Goal: Communication & Community: Answer question/provide support

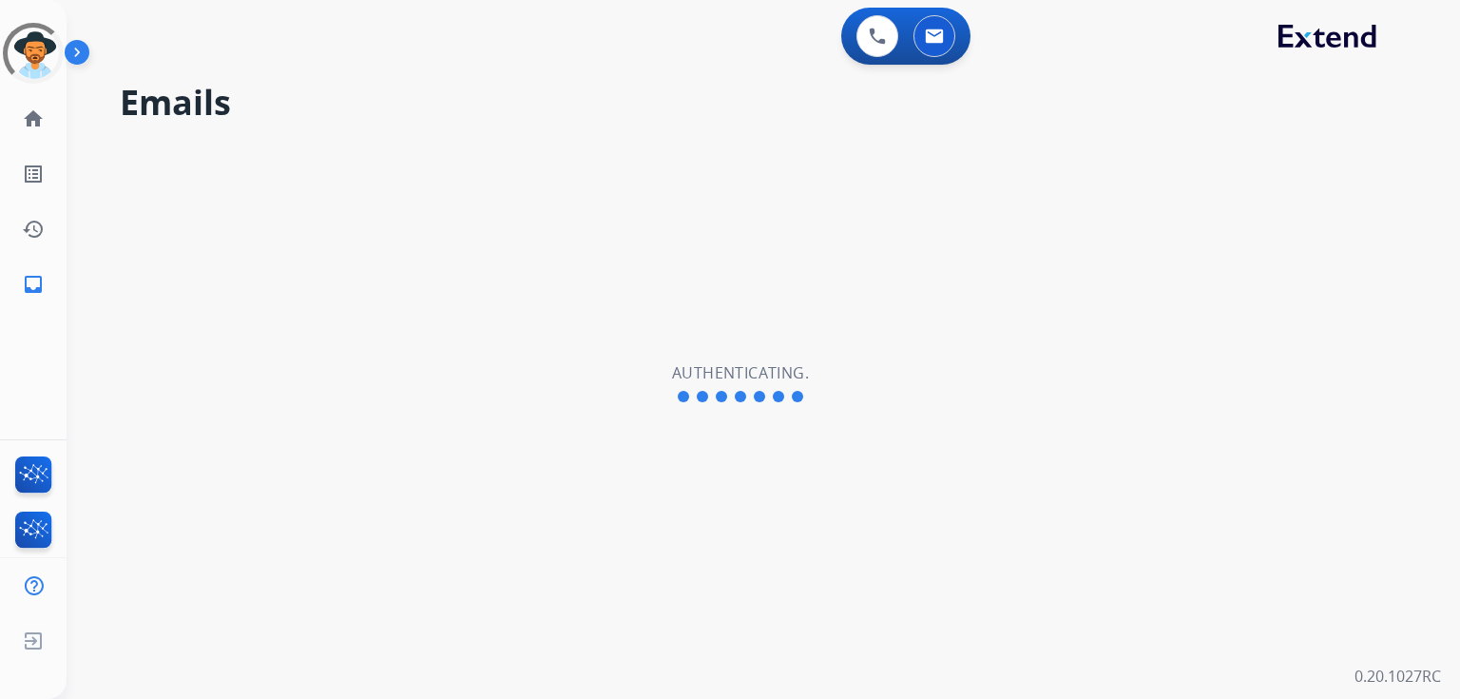
select select "**********"
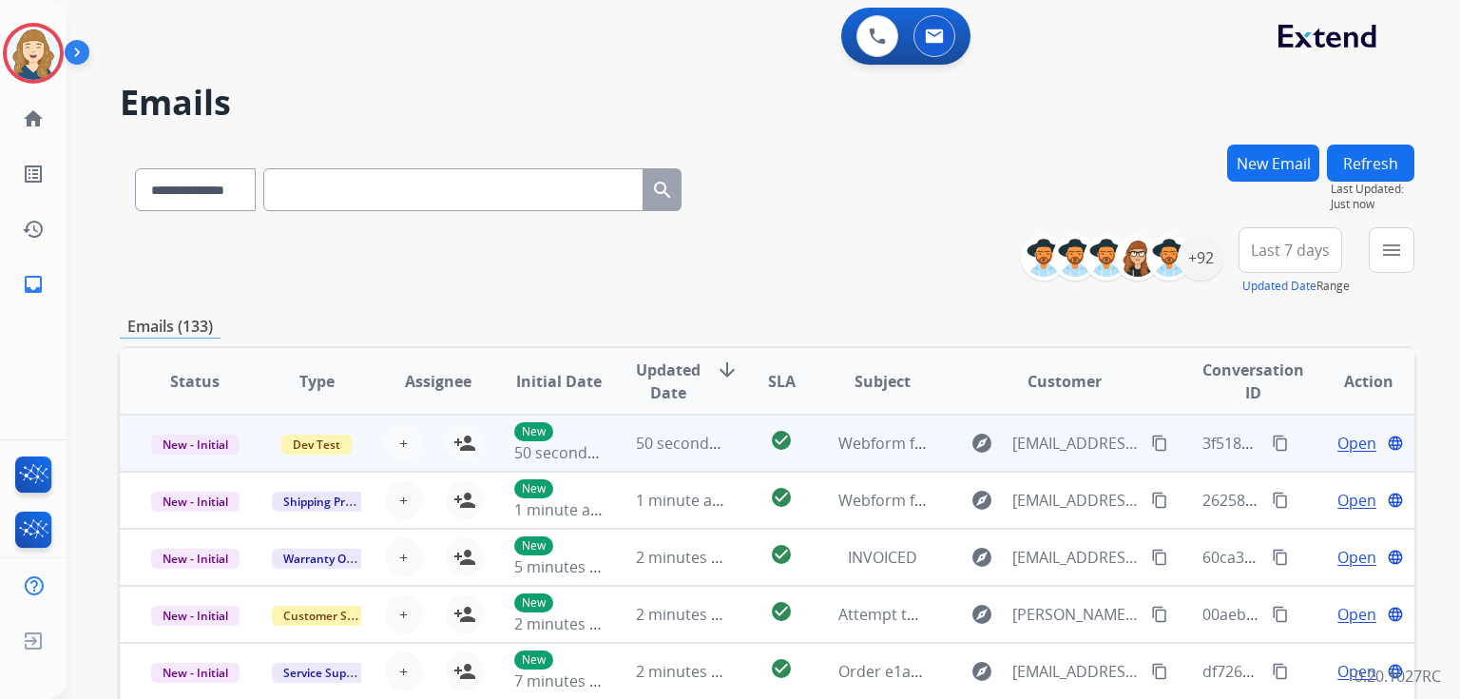
click at [1344, 444] on span "Open" at bounding box center [1357, 443] width 39 height 23
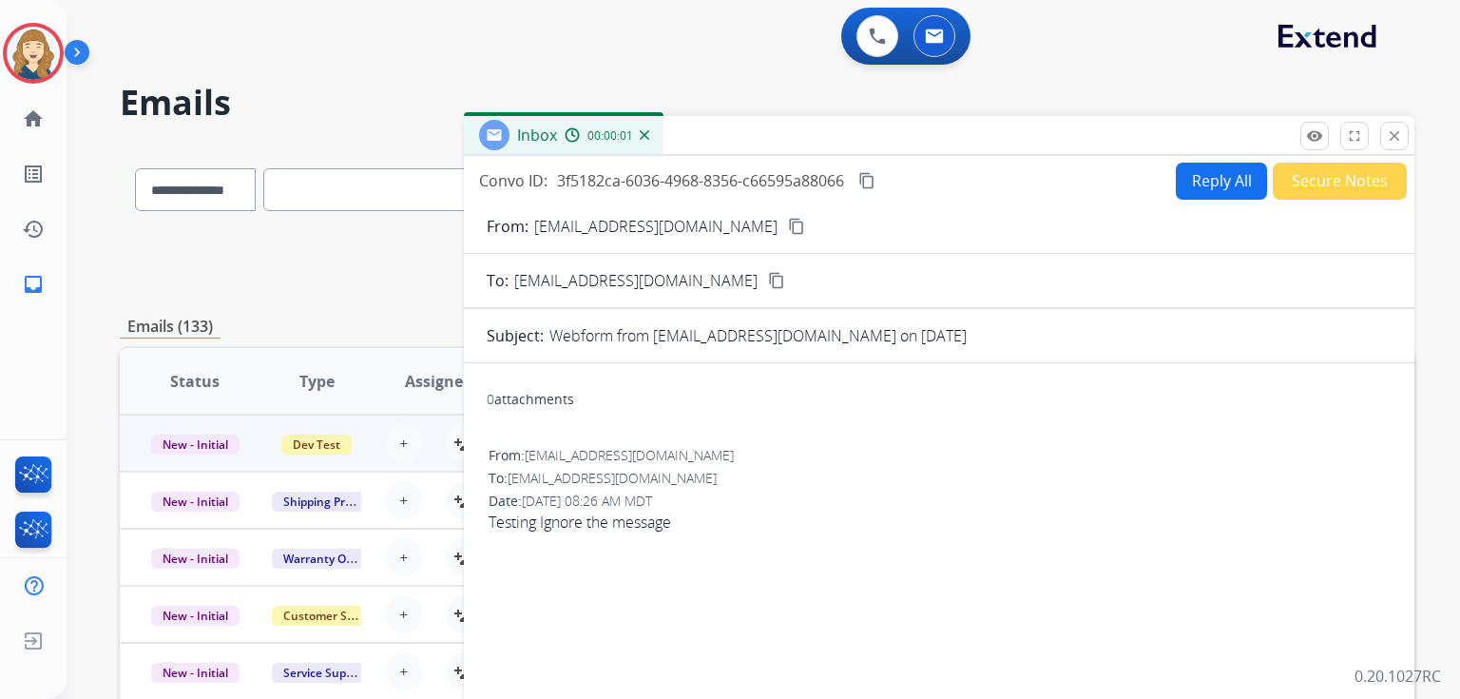
click at [1179, 184] on button "Reply All" at bounding box center [1221, 181] width 91 height 37
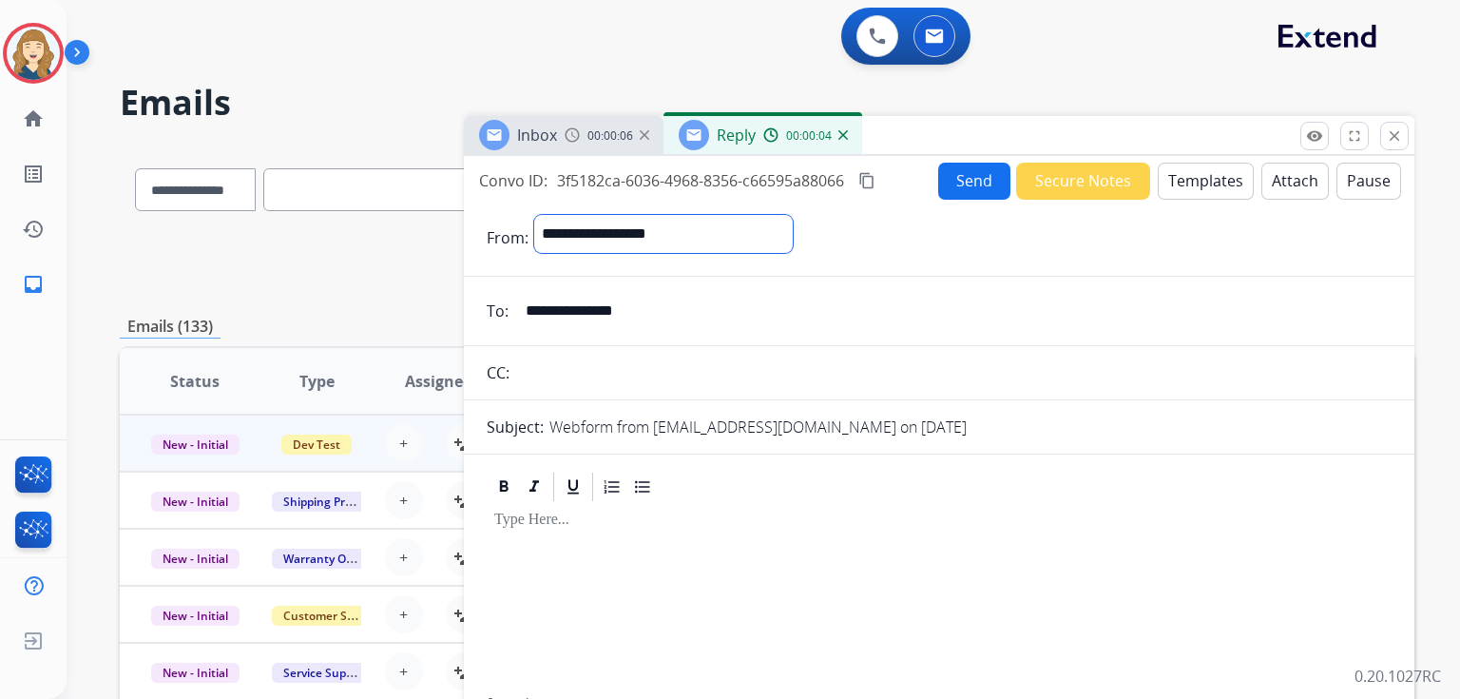
select select "**********"
click at [534, 215] on select "**********" at bounding box center [663, 234] width 259 height 38
click at [640, 372] on input "text" at bounding box center [953, 375] width 877 height 38
click at [692, 552] on div at bounding box center [939, 601] width 905 height 191
click at [972, 178] on button "Send" at bounding box center [974, 181] width 72 height 37
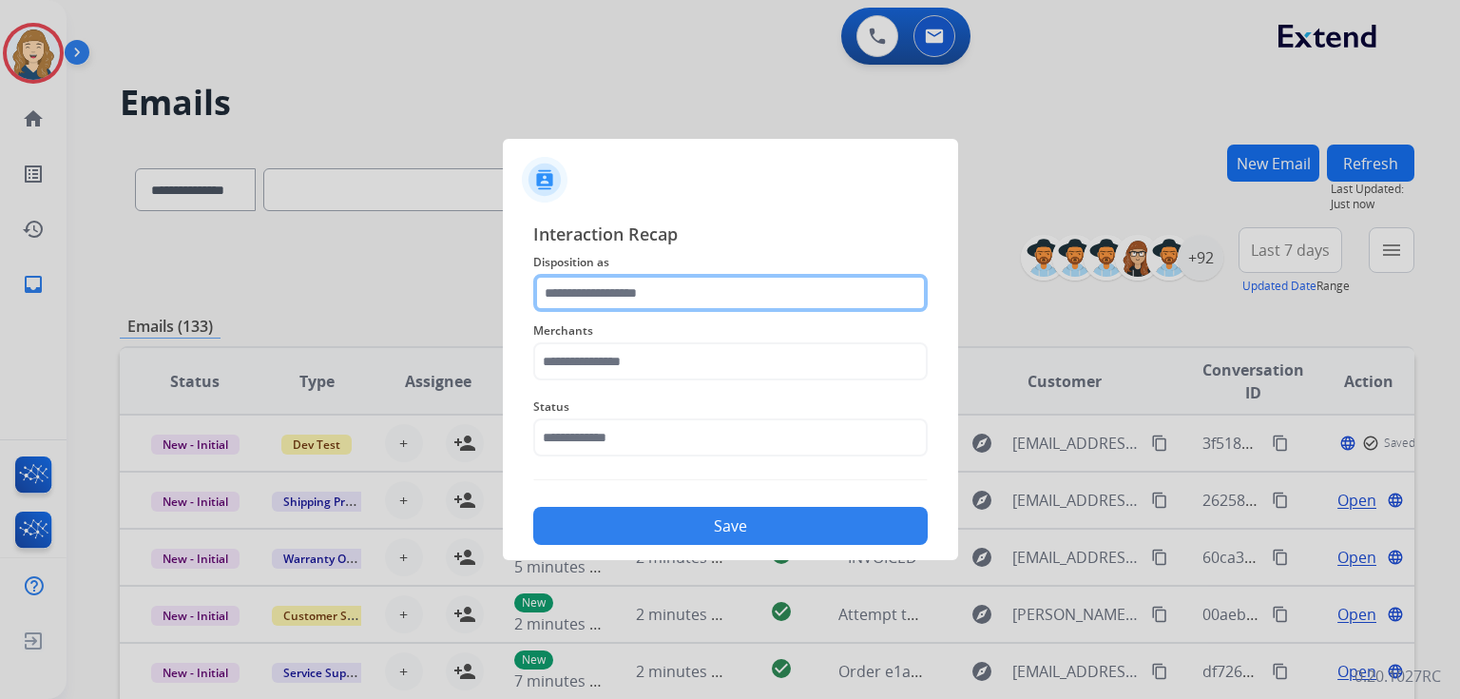
click at [660, 297] on input "text" at bounding box center [730, 293] width 395 height 38
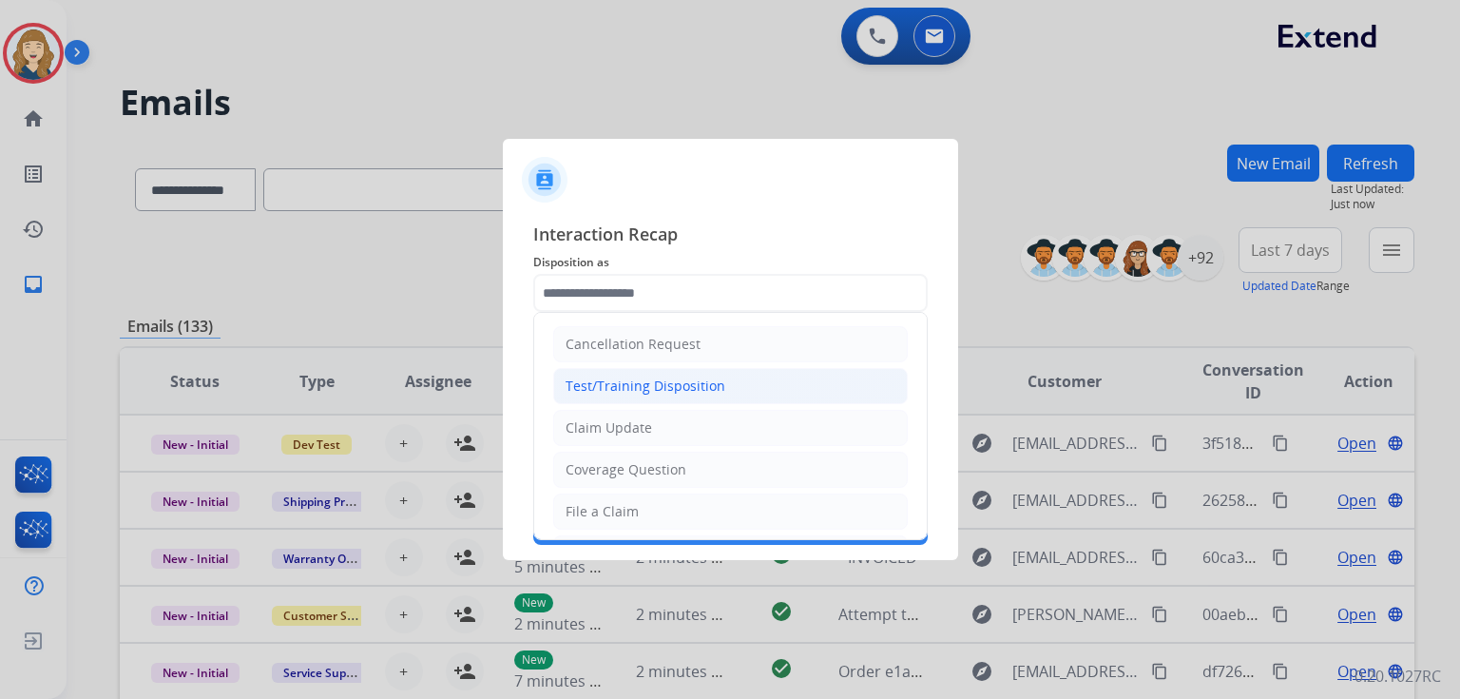
click at [682, 382] on div "Test/Training Disposition" at bounding box center [646, 385] width 160 height 19
type input "**********"
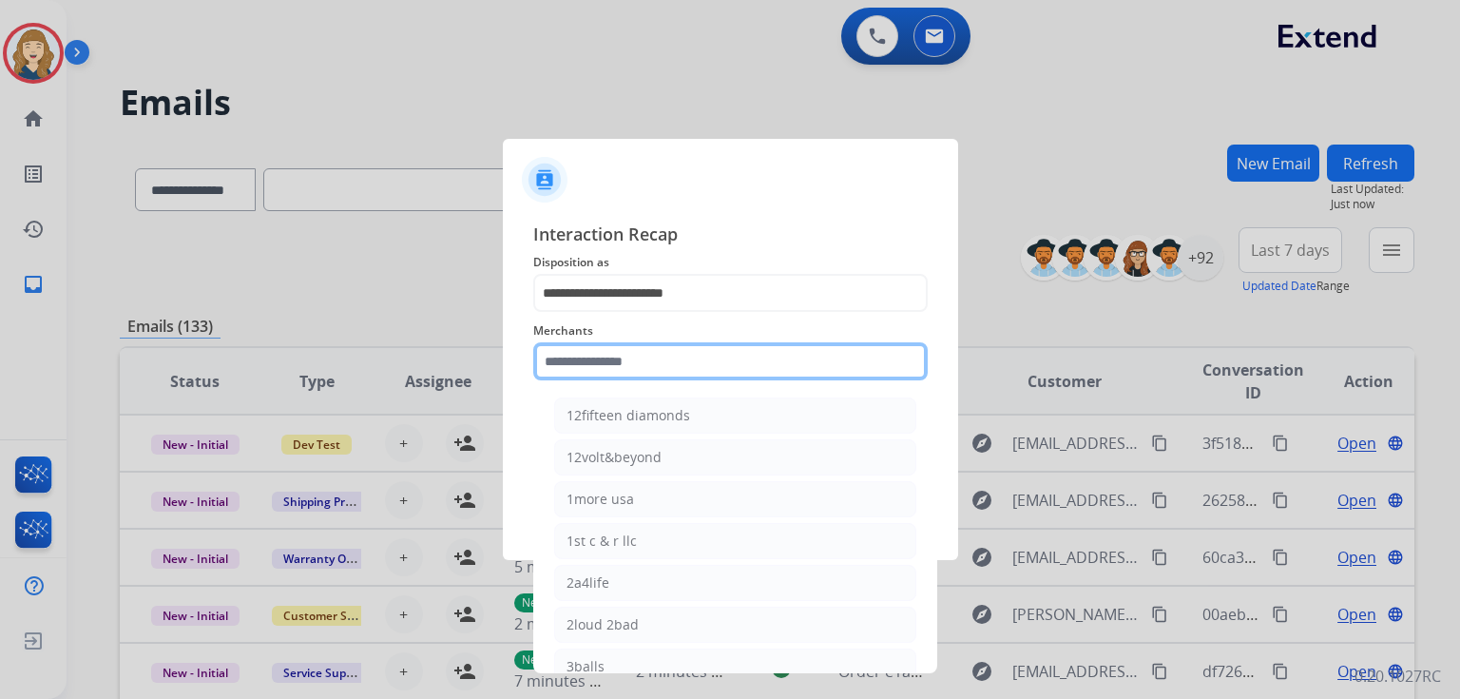
click at [662, 365] on input "text" at bounding box center [730, 361] width 395 height 38
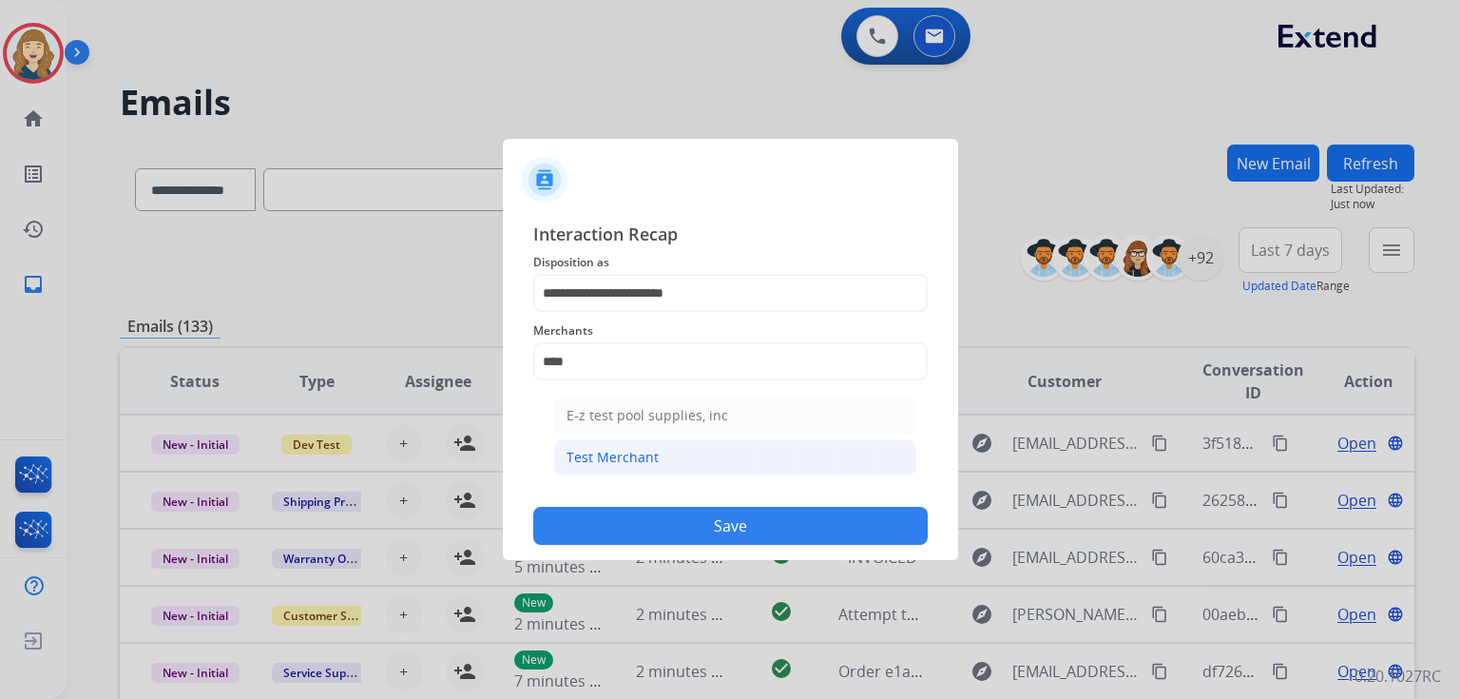
click at [627, 453] on div "Test Merchant" at bounding box center [613, 457] width 92 height 19
type input "**********"
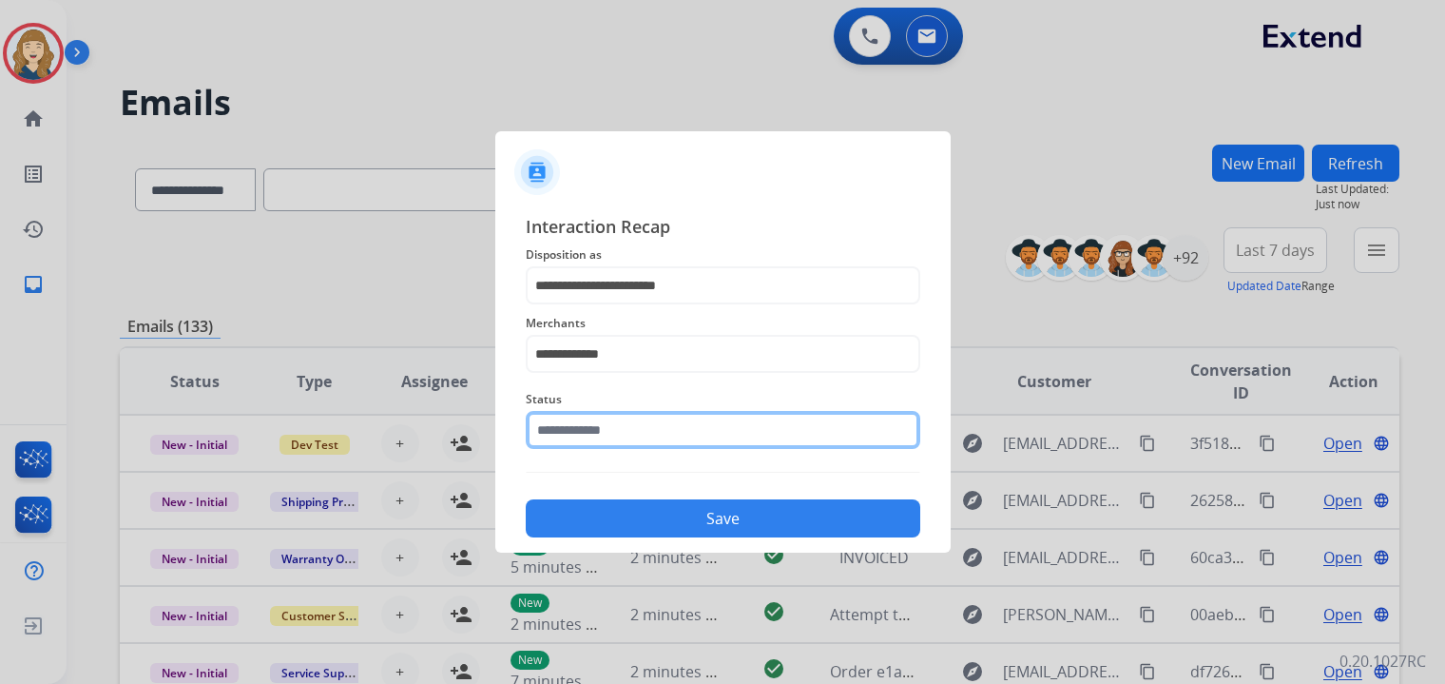
click at [667, 434] on input "text" at bounding box center [723, 430] width 395 height 38
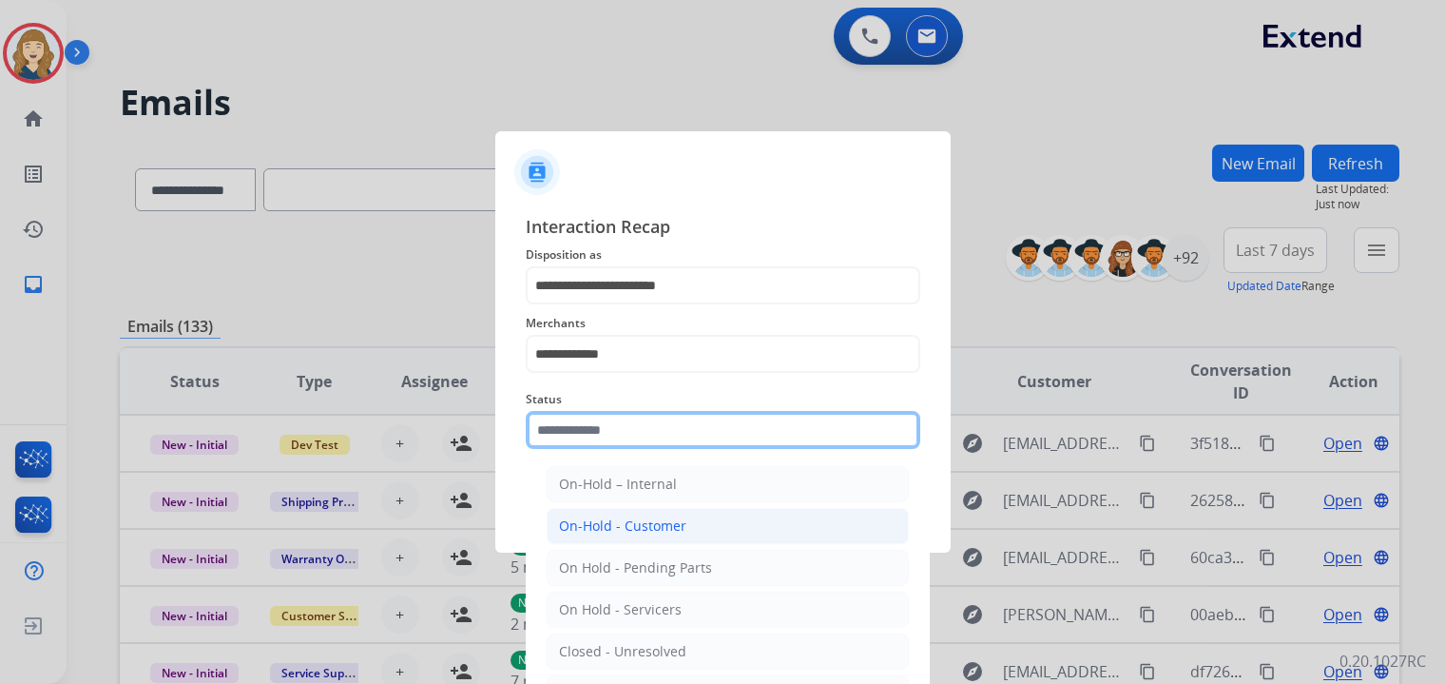
scroll to position [110, 0]
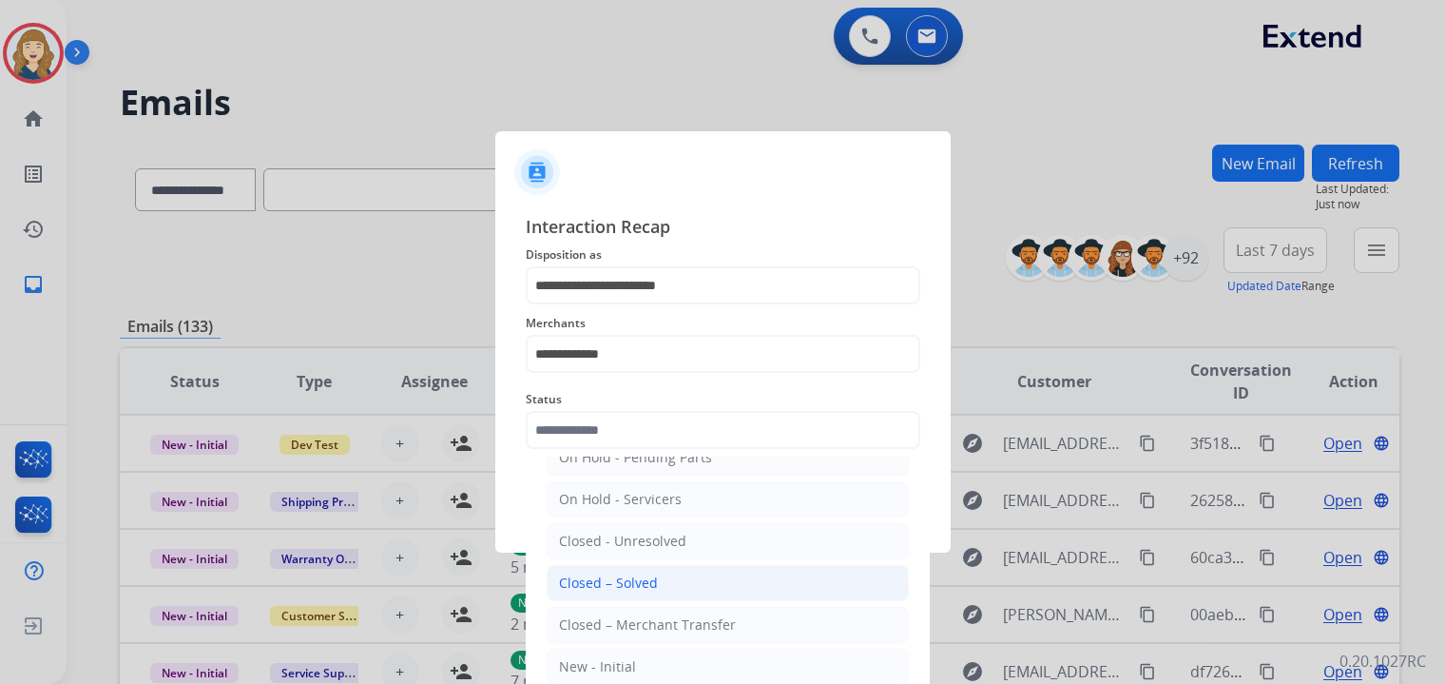
click at [643, 578] on div "Closed – Solved" at bounding box center [608, 582] width 99 height 19
type input "**********"
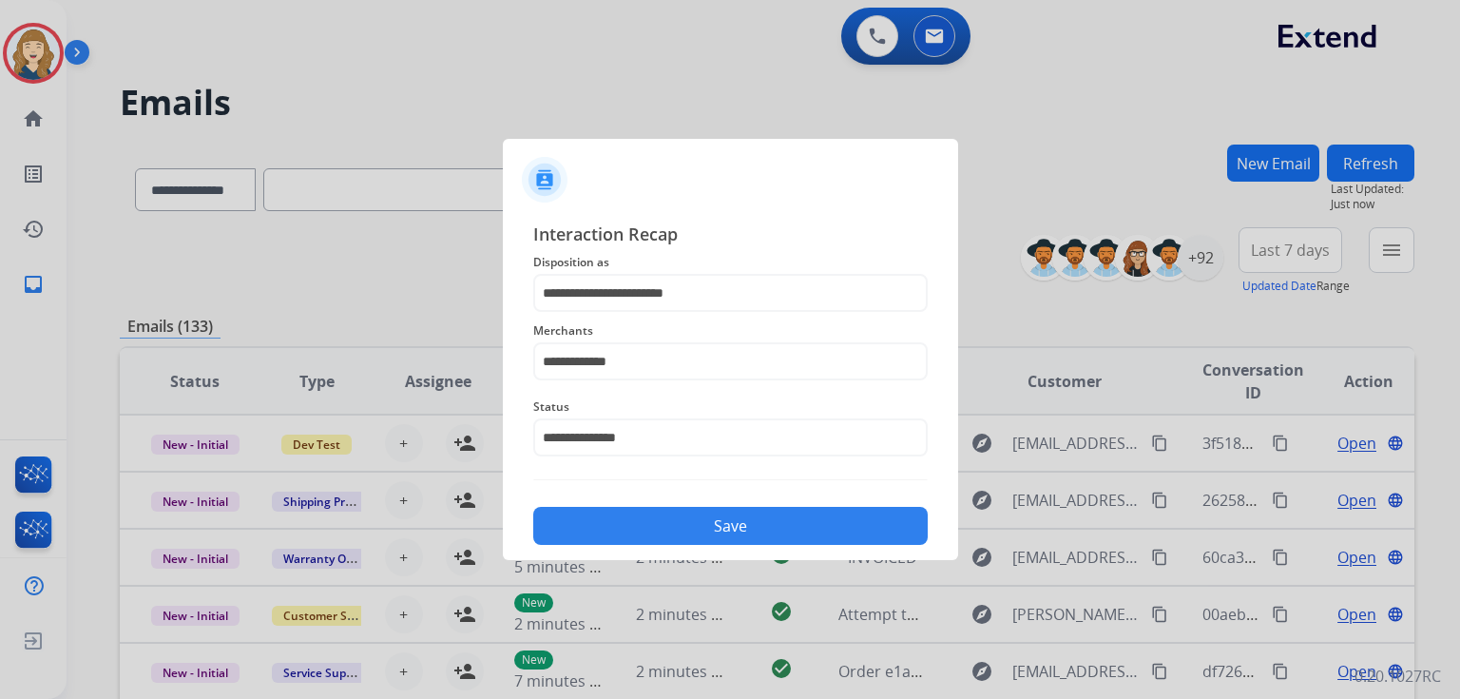
click at [771, 531] on button "Save" at bounding box center [730, 526] width 395 height 38
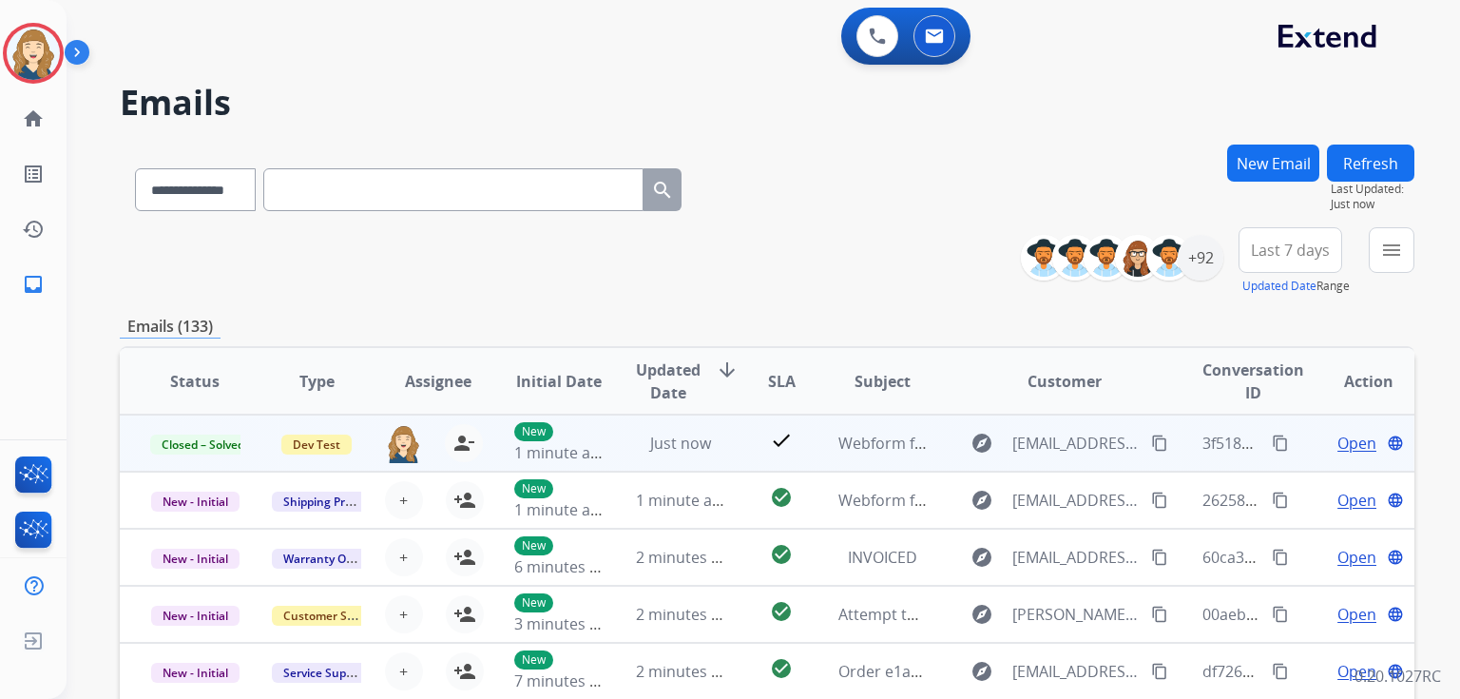
click at [1272, 435] on mat-icon "content_copy" at bounding box center [1280, 442] width 17 height 17
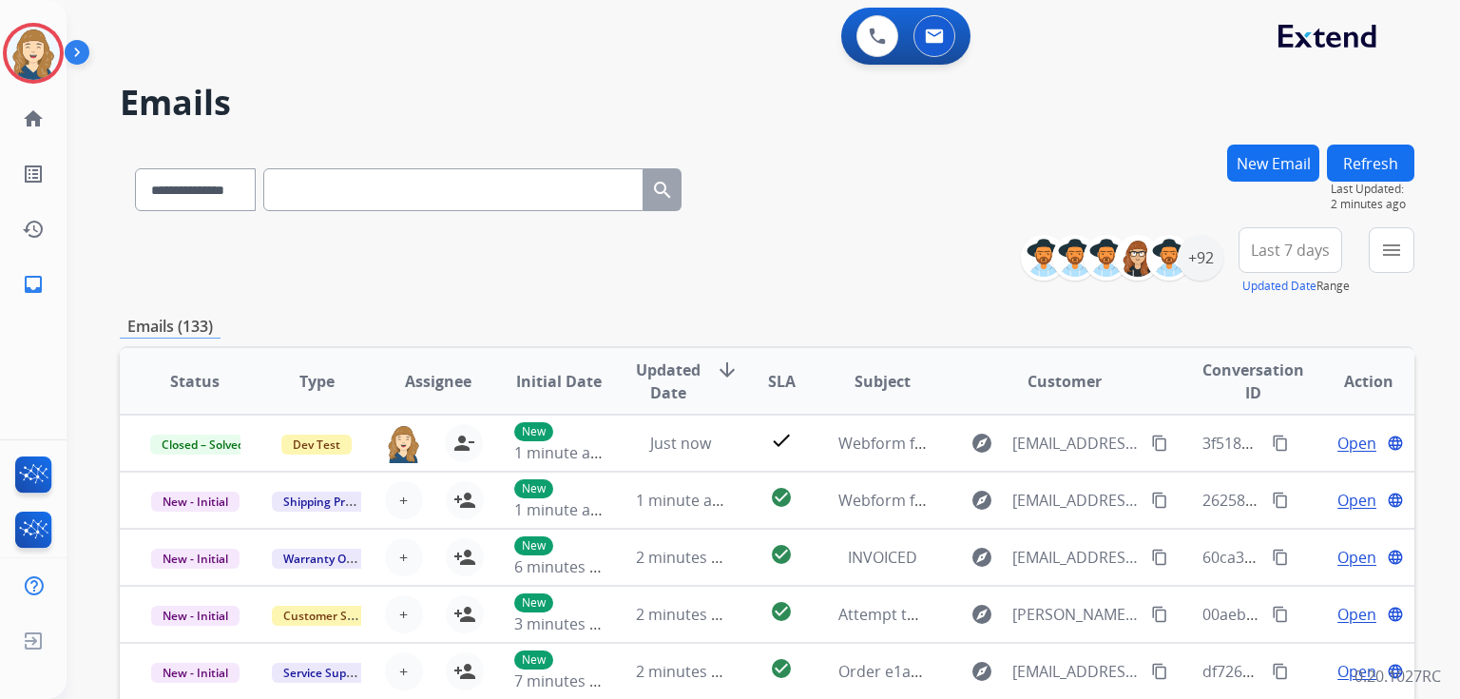
click at [1386, 158] on button "Refresh" at bounding box center [1370, 163] width 87 height 37
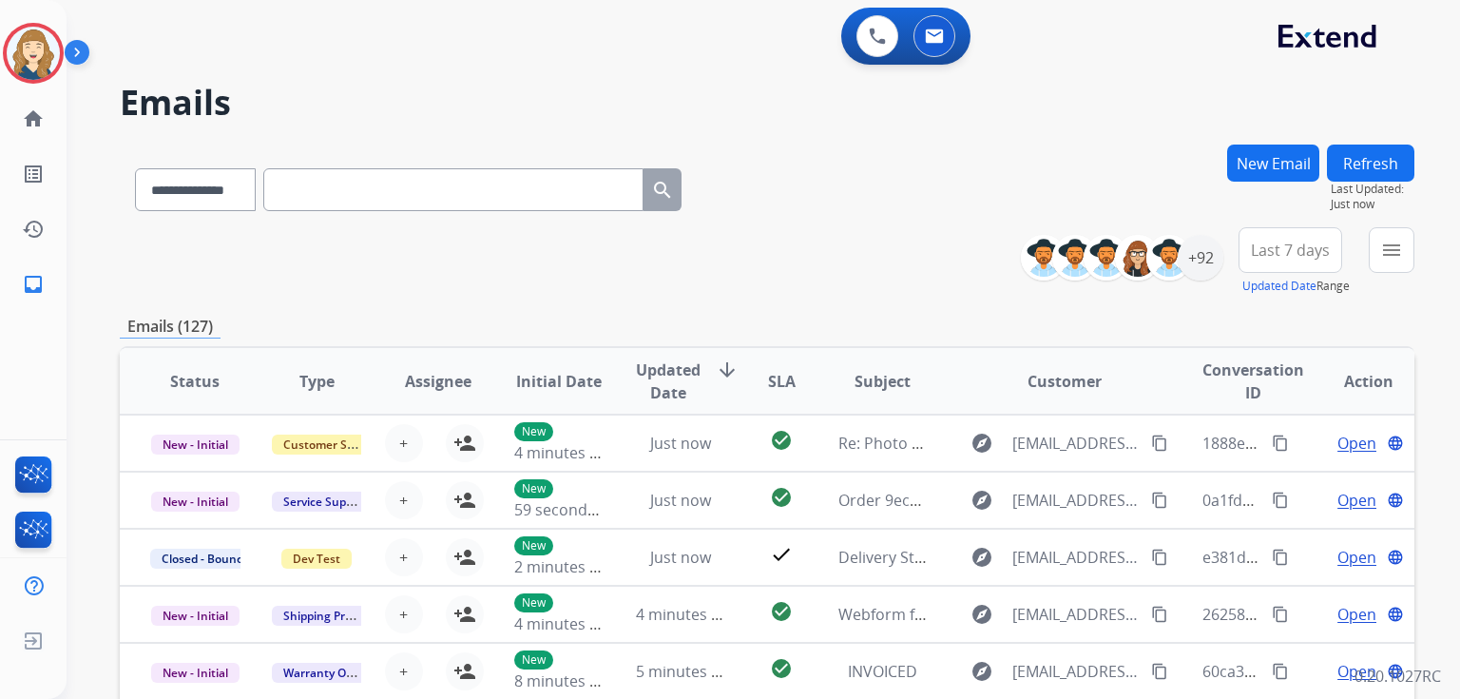
click at [1350, 153] on button "Refresh" at bounding box center [1370, 163] width 87 height 37
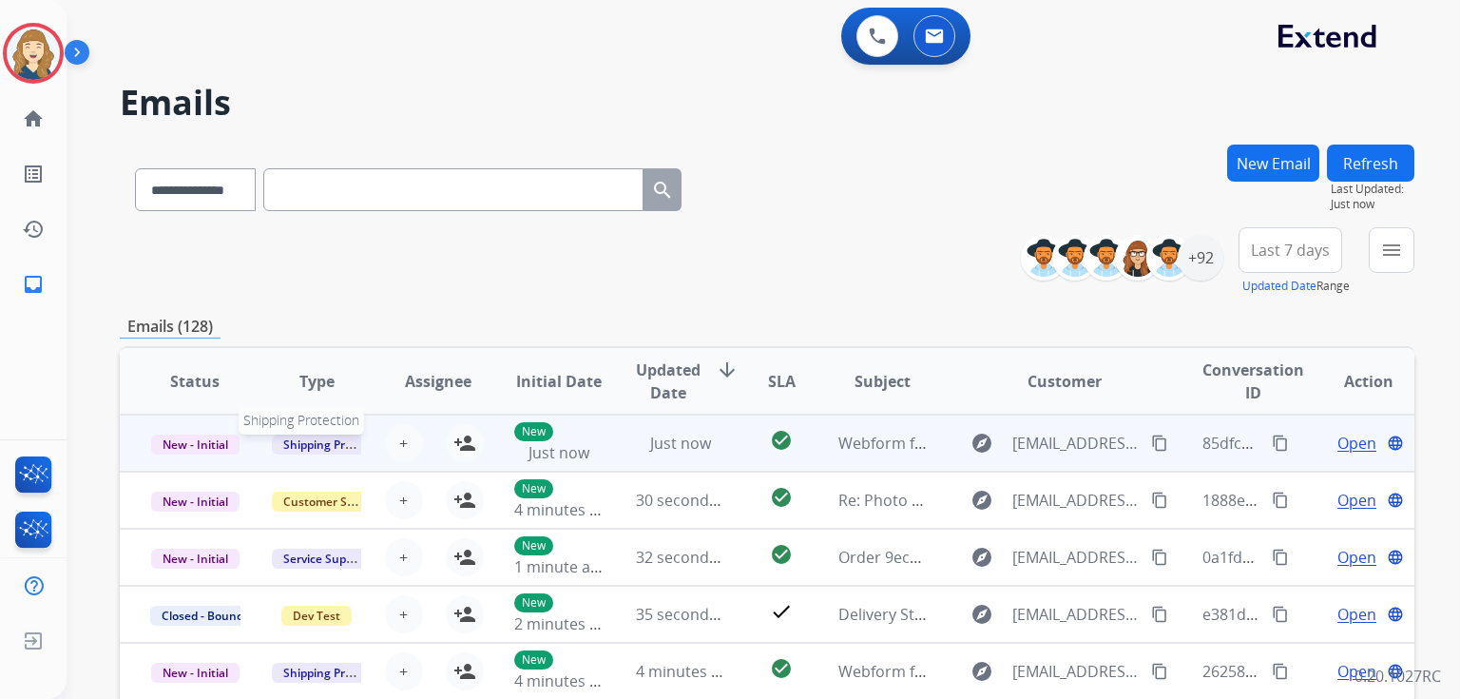
click at [316, 435] on span "Shipping Protection" at bounding box center [337, 444] width 130 height 20
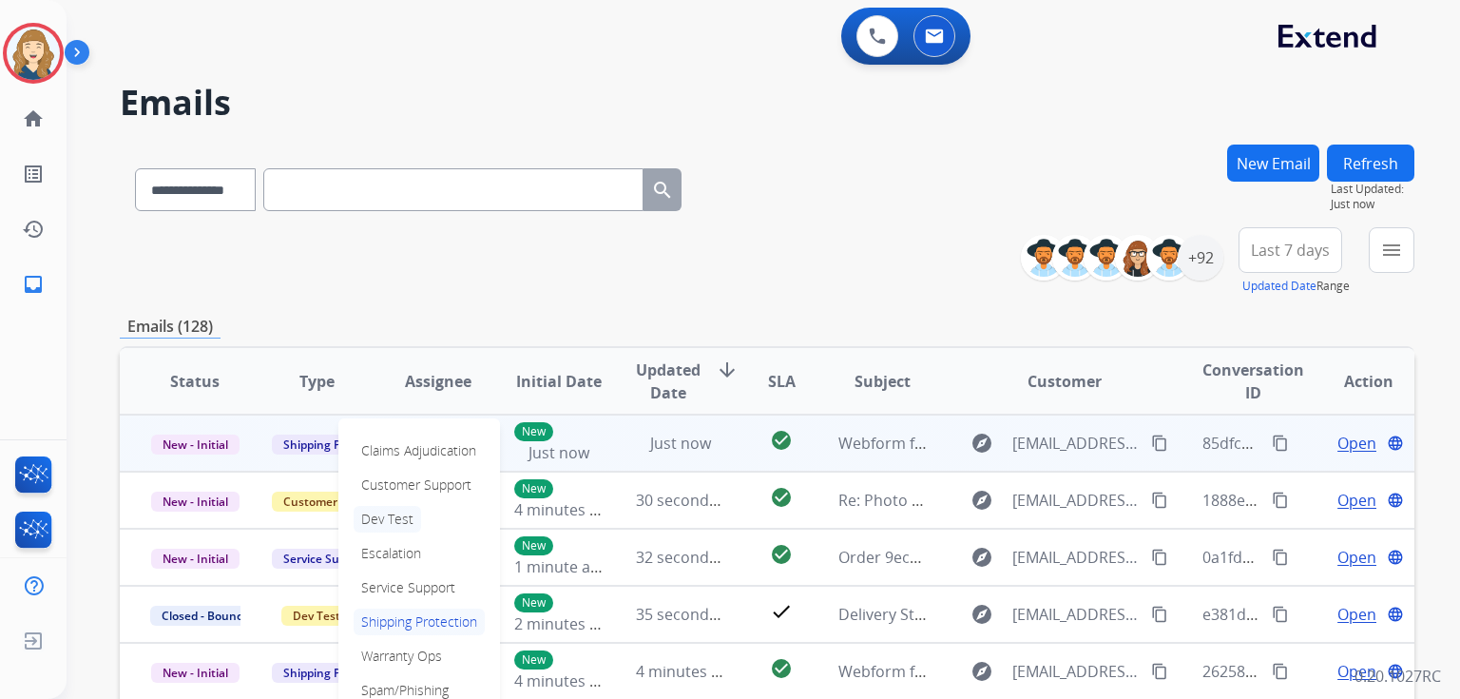
click at [376, 519] on p "Dev Test" at bounding box center [387, 519] width 67 height 27
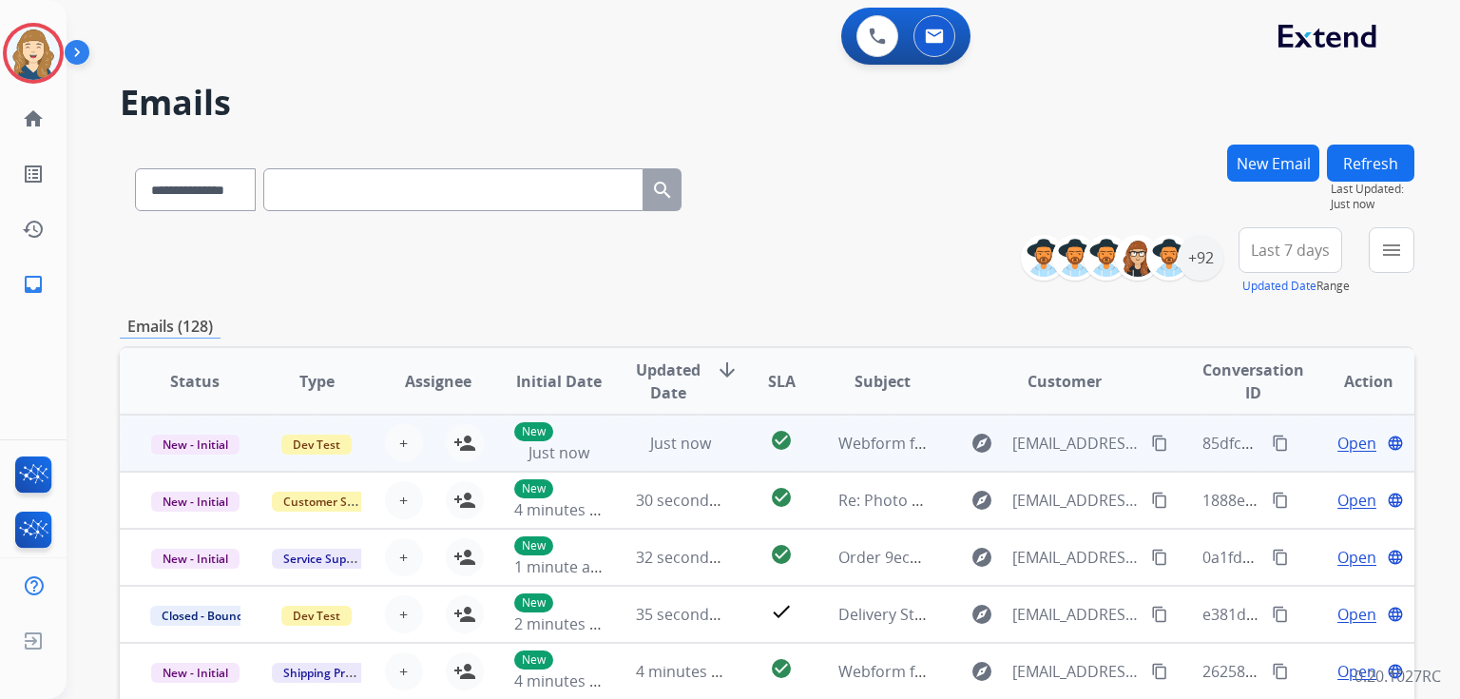
click at [1343, 445] on span "Open" at bounding box center [1357, 443] width 39 height 23
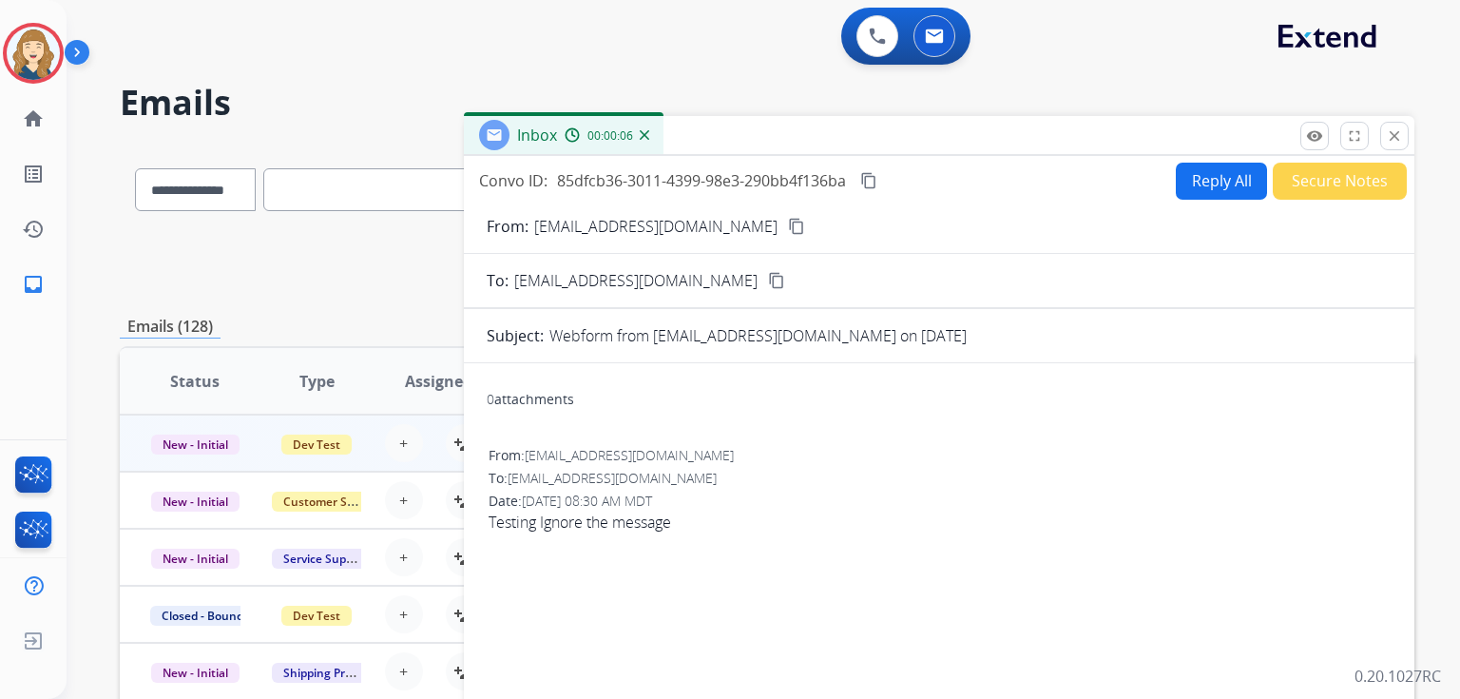
click at [1190, 179] on button "Reply All" at bounding box center [1221, 181] width 91 height 37
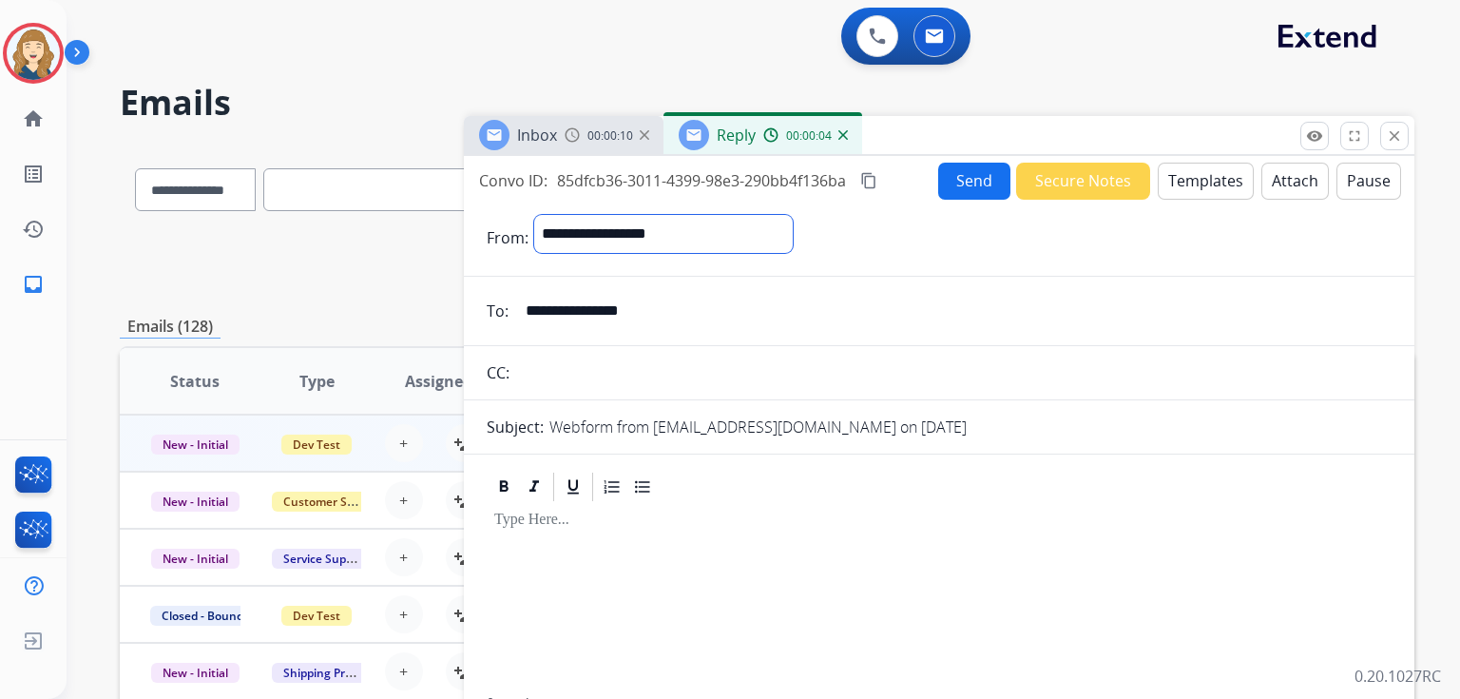
select select "**********"
click at [534, 215] on select "**********" at bounding box center [663, 234] width 259 height 38
click at [658, 532] on div "To enrich screen reader interactions, please activate Accessibility in Grammarl…" at bounding box center [939, 601] width 905 height 191
click at [968, 180] on button "Send" at bounding box center [974, 181] width 72 height 37
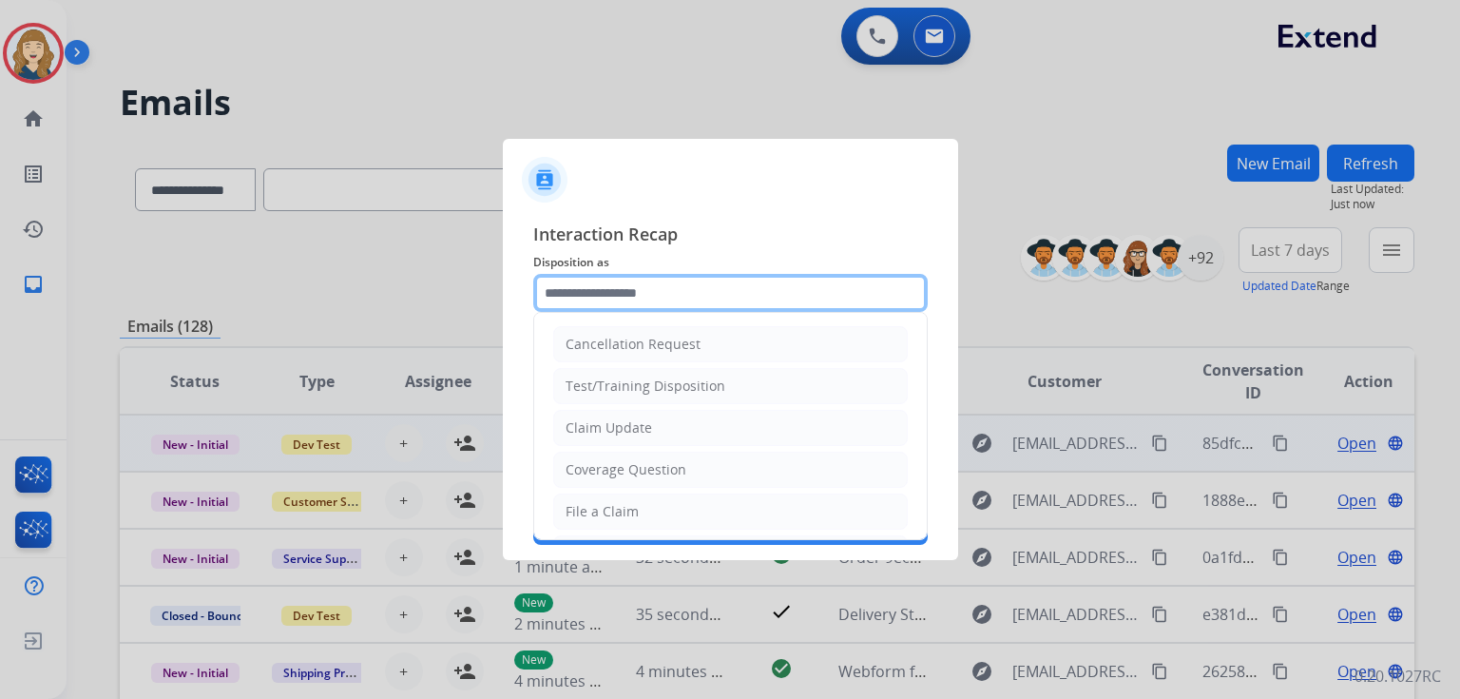
click at [757, 299] on input "text" at bounding box center [730, 293] width 395 height 38
type input "***"
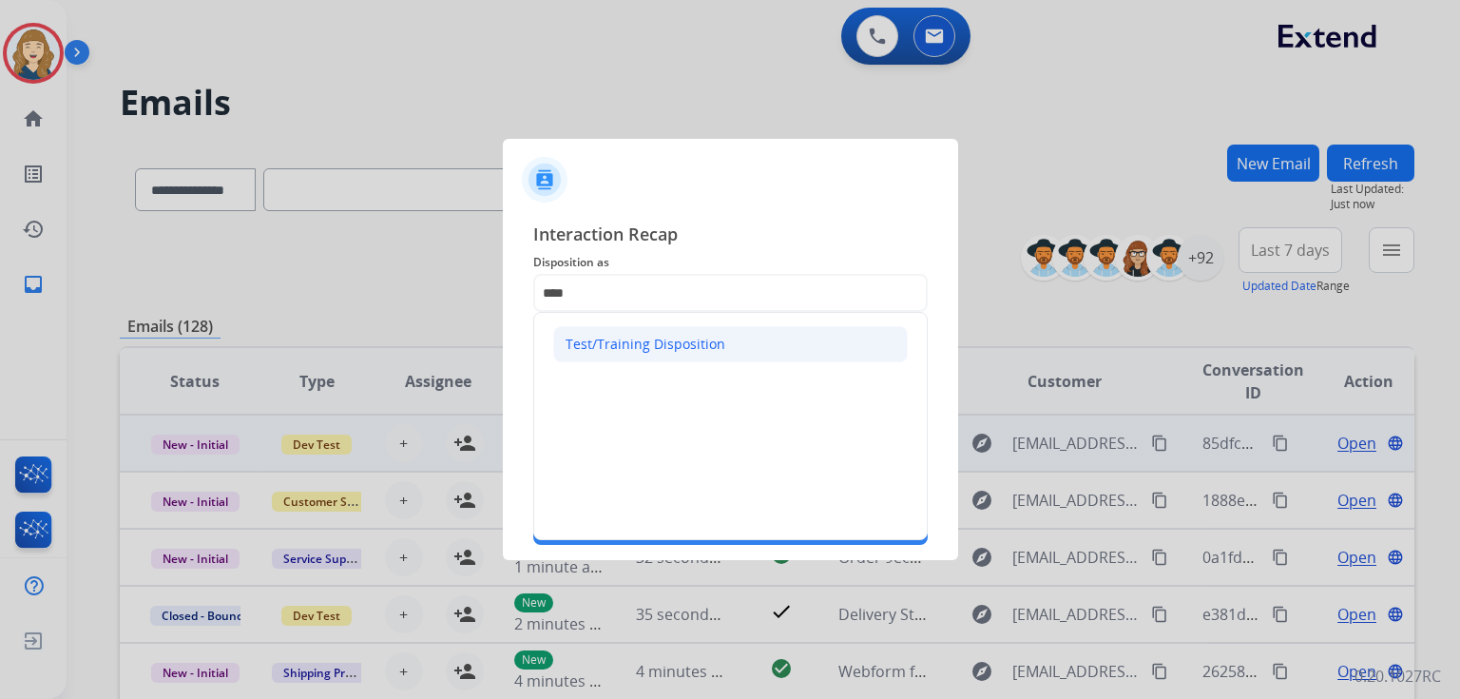
click at [696, 332] on li "Test/Training Disposition" at bounding box center [730, 344] width 355 height 36
type input "**********"
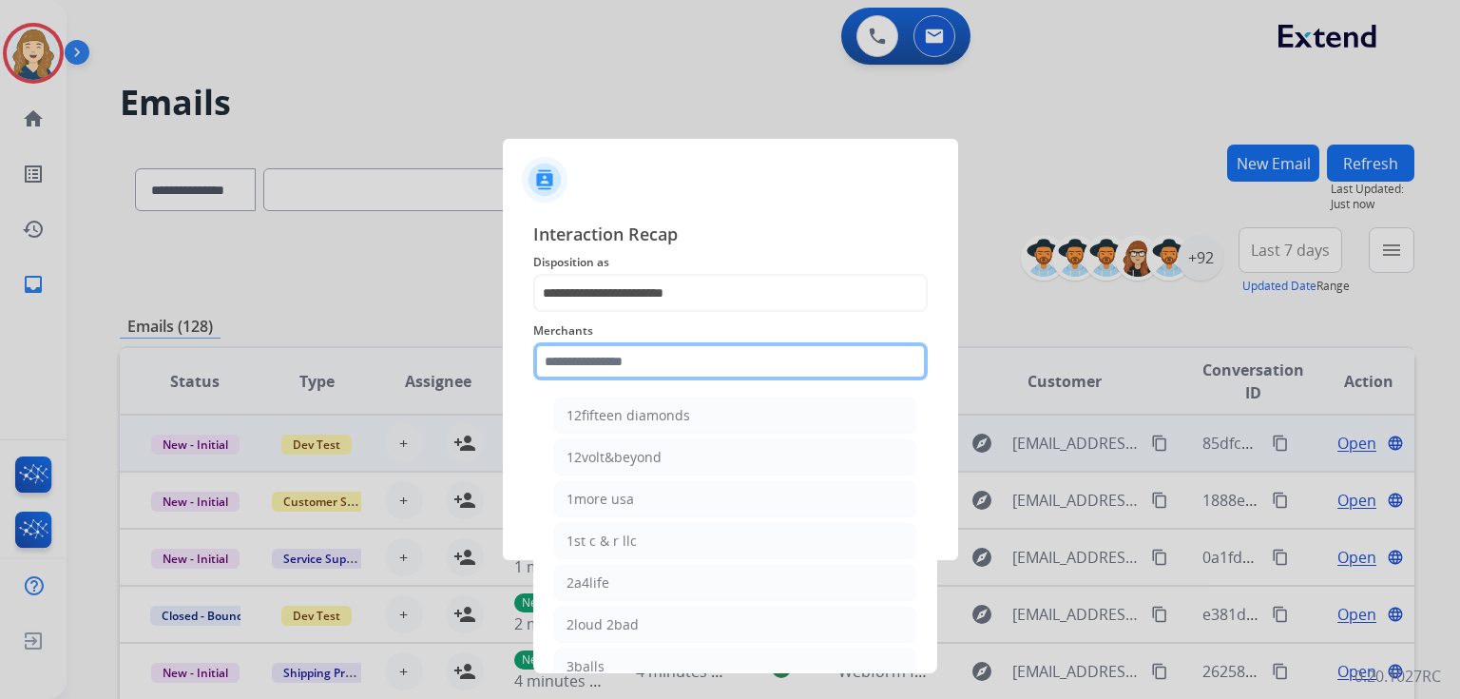
click at [635, 369] on input "text" at bounding box center [730, 361] width 395 height 38
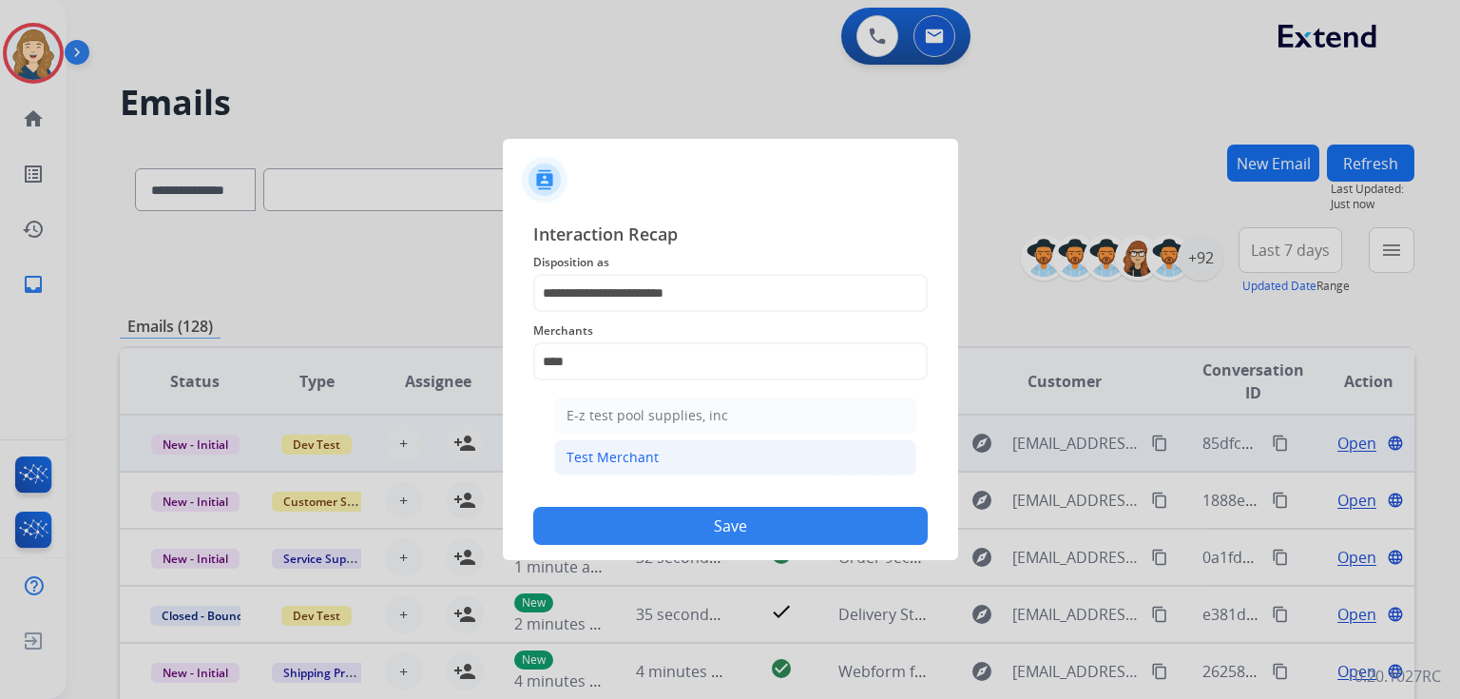
click at [621, 453] on div "Test Merchant" at bounding box center [613, 457] width 92 height 19
type input "**********"
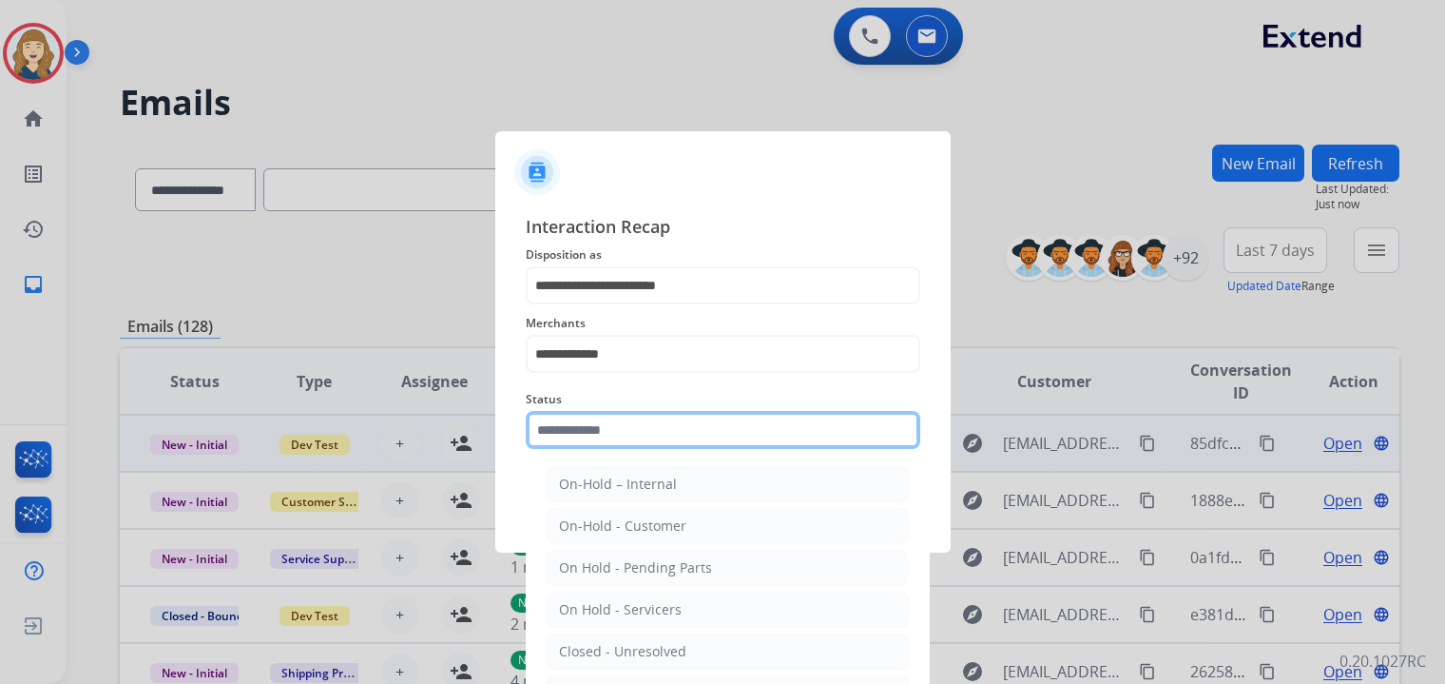
click at [621, 453] on div "Status On-Hold – Internal On-Hold - Customer On Hold - Pending Parts On Hold - …" at bounding box center [723, 418] width 395 height 76
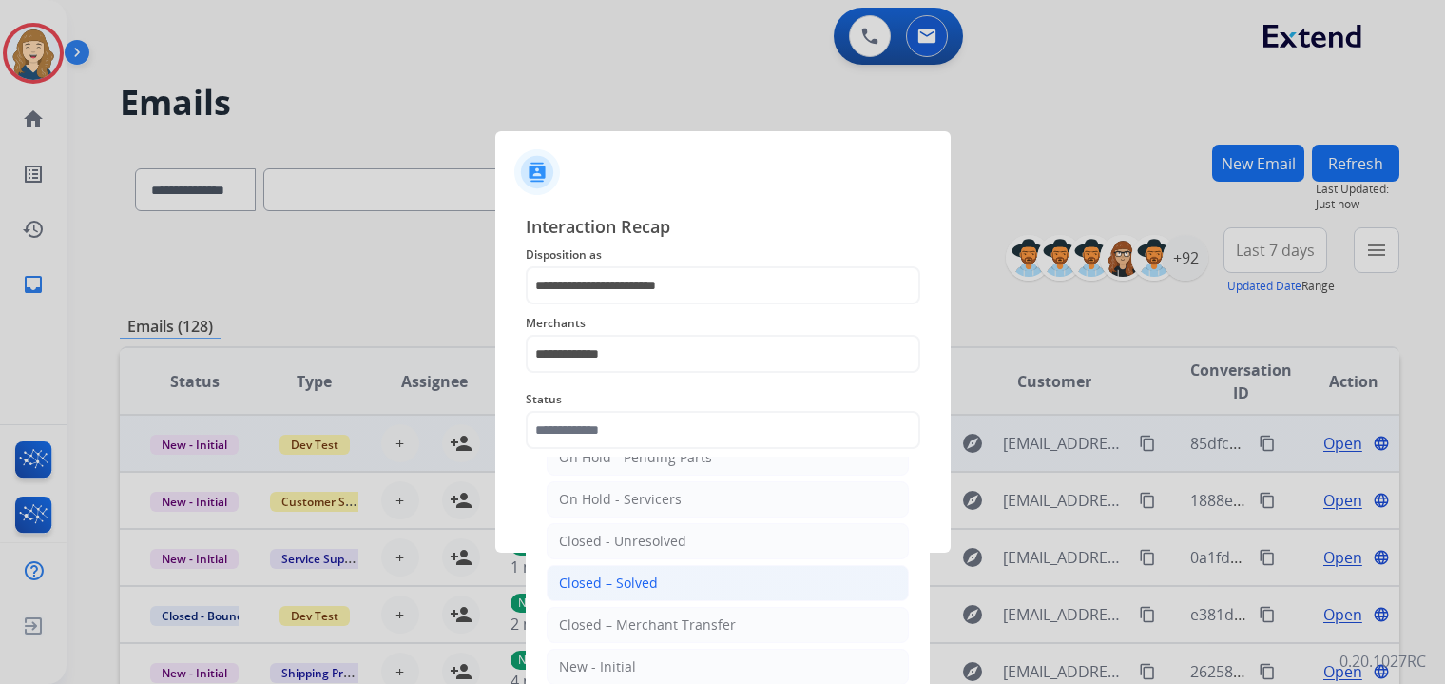
click at [642, 588] on div "Closed – Solved" at bounding box center [608, 582] width 99 height 19
type input "**********"
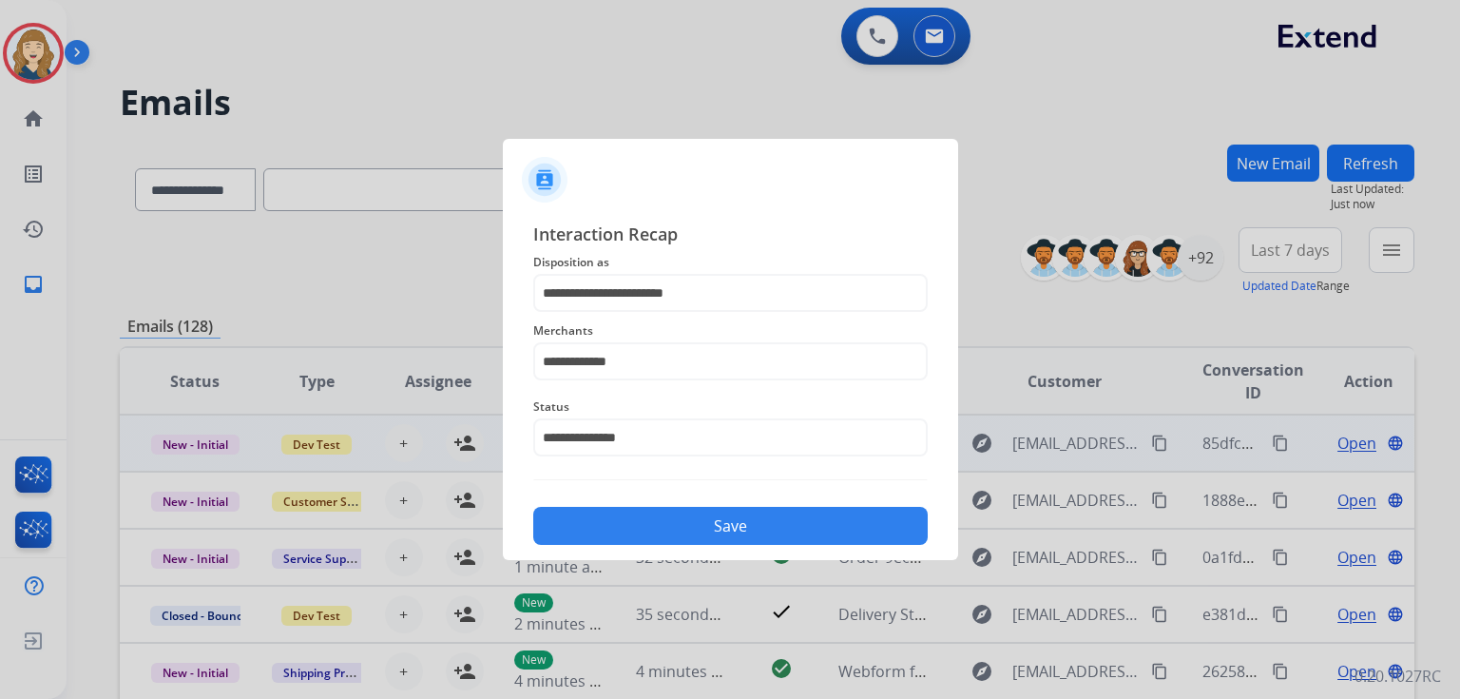
click at [802, 521] on button "Save" at bounding box center [730, 526] width 395 height 38
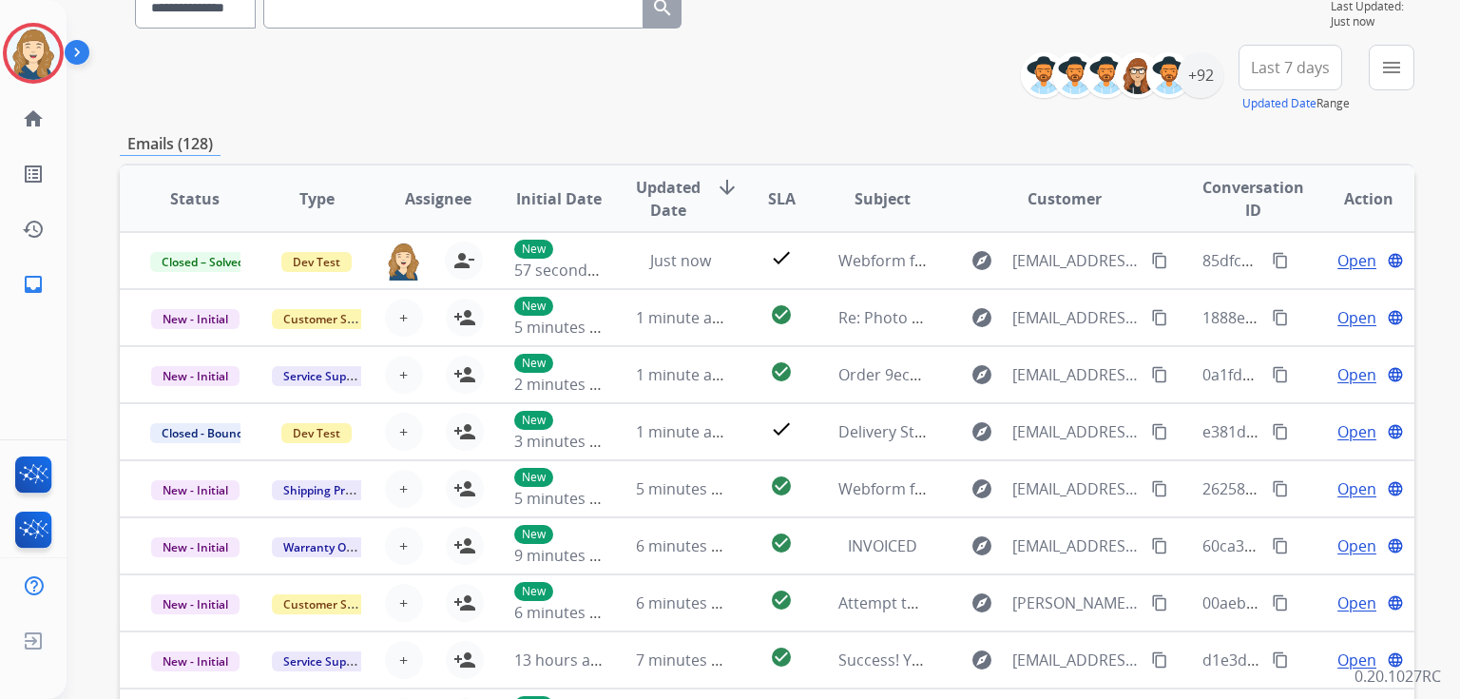
scroll to position [185, 0]
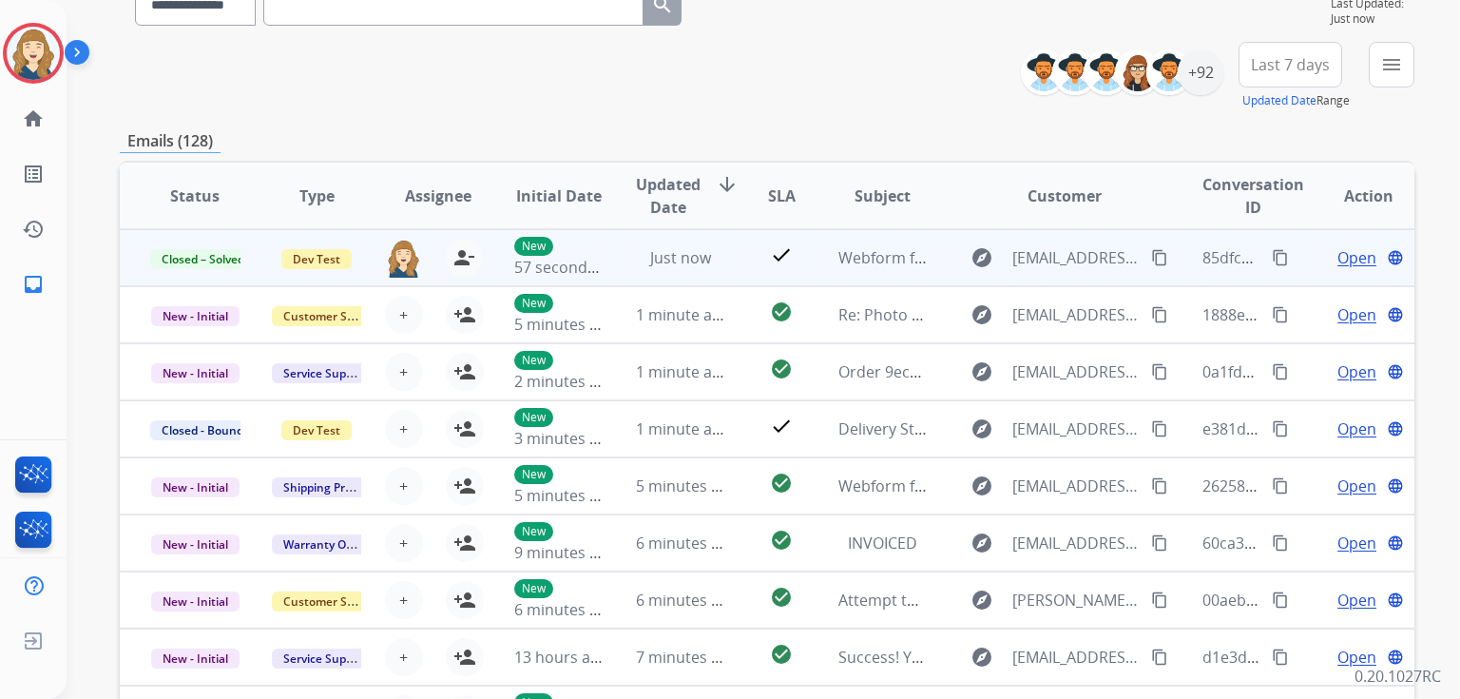
click at [1272, 255] on mat-icon "content_copy" at bounding box center [1280, 257] width 17 height 17
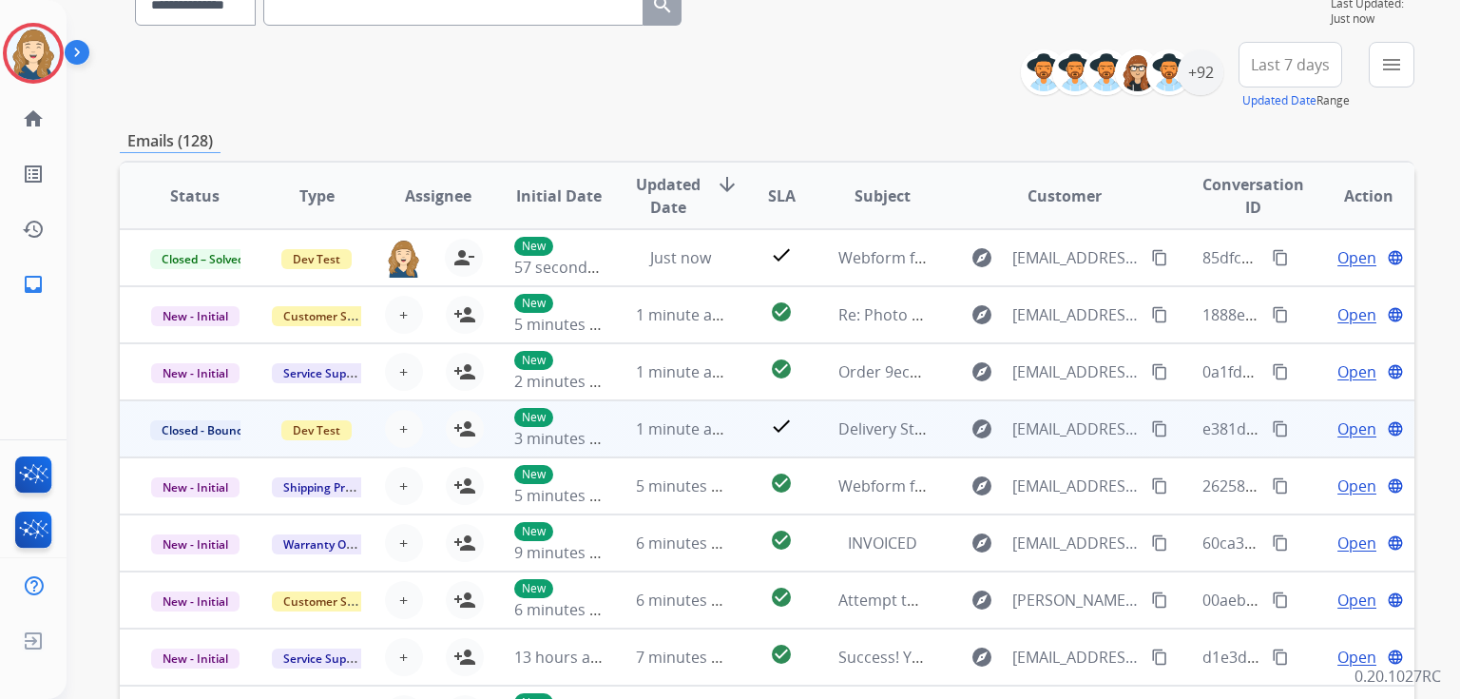
click at [1272, 427] on mat-icon "content_copy" at bounding box center [1280, 428] width 17 height 17
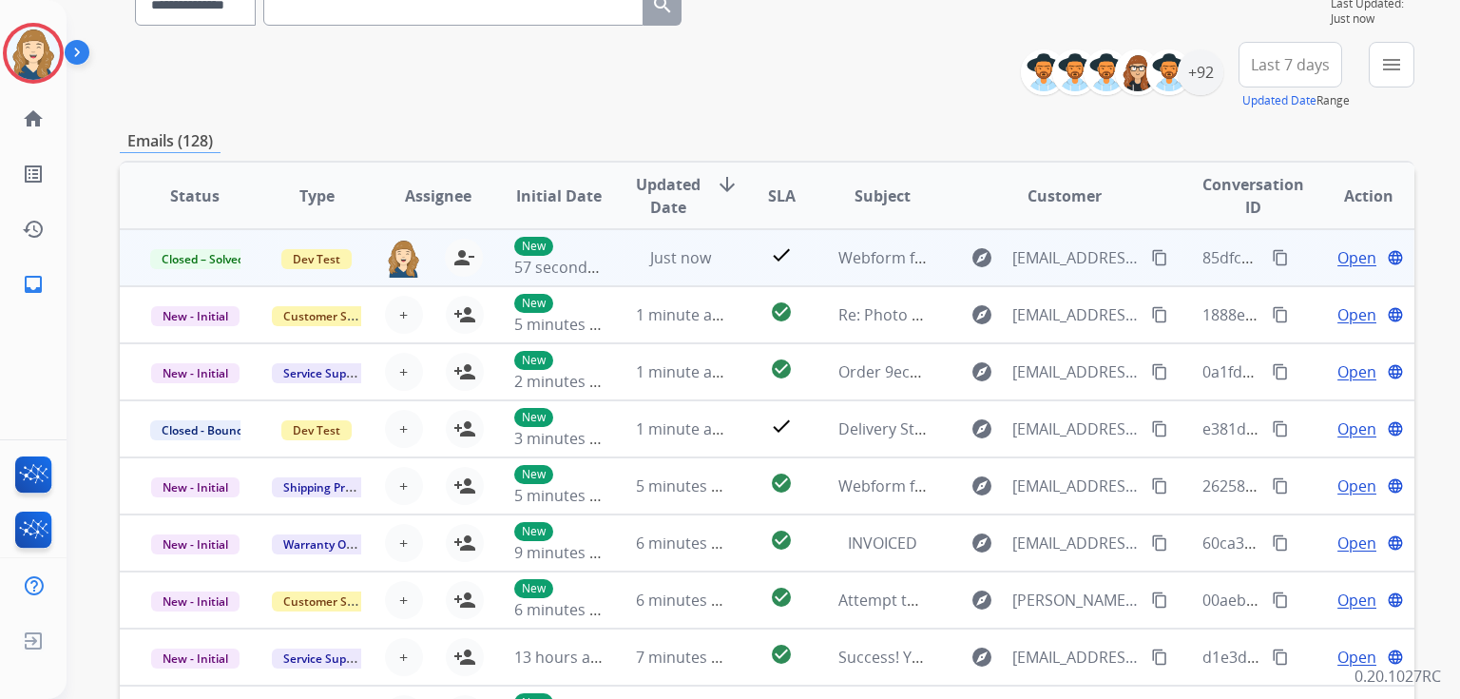
click at [1339, 263] on span "Open" at bounding box center [1357, 257] width 39 height 23
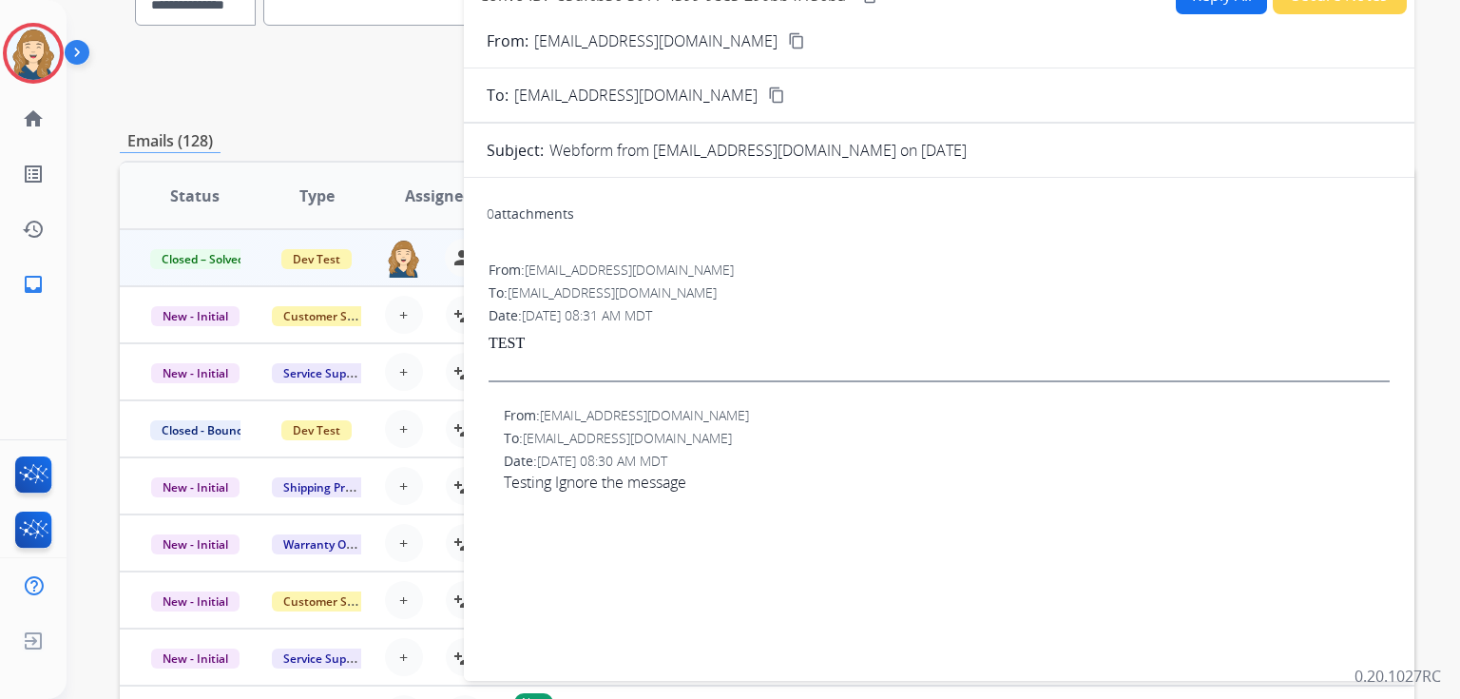
scroll to position [0, 0]
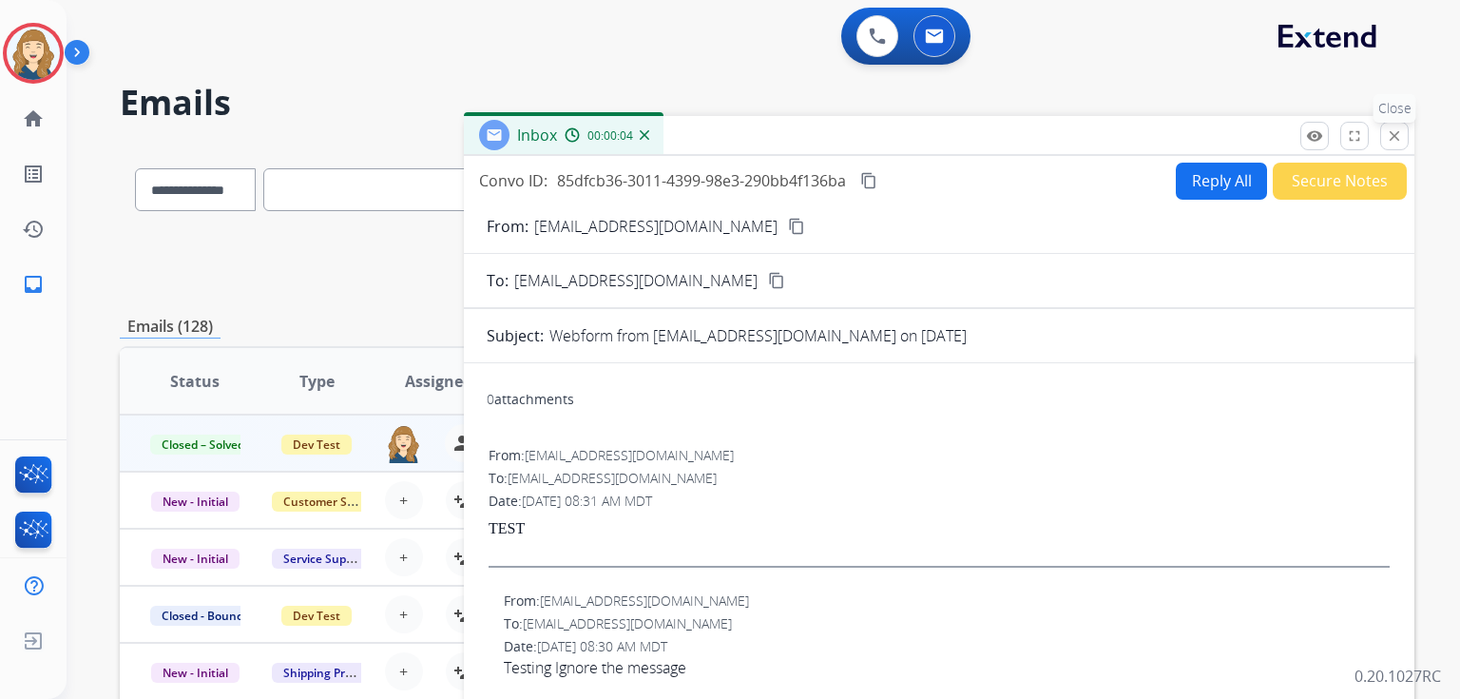
click at [1395, 137] on mat-icon "close" at bounding box center [1394, 135] width 17 height 17
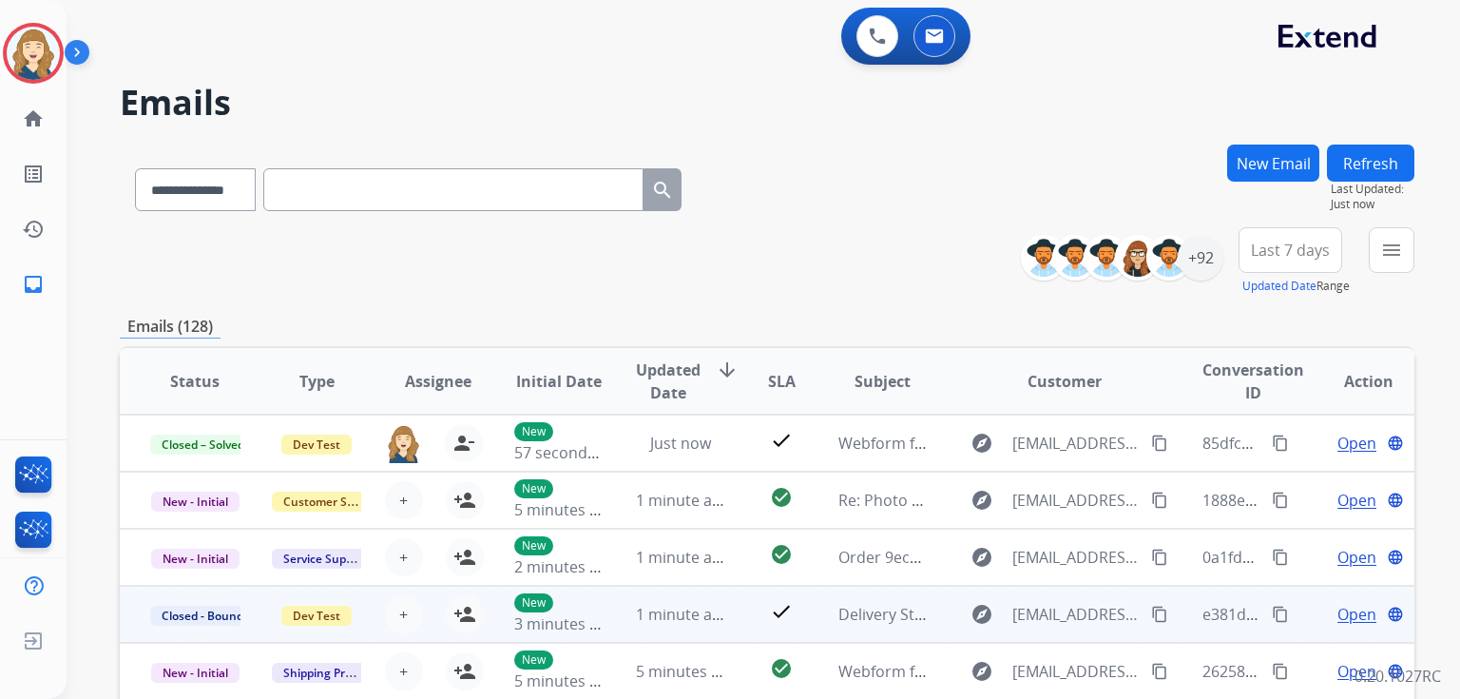
click at [1272, 610] on mat-icon "content_copy" at bounding box center [1280, 614] width 17 height 17
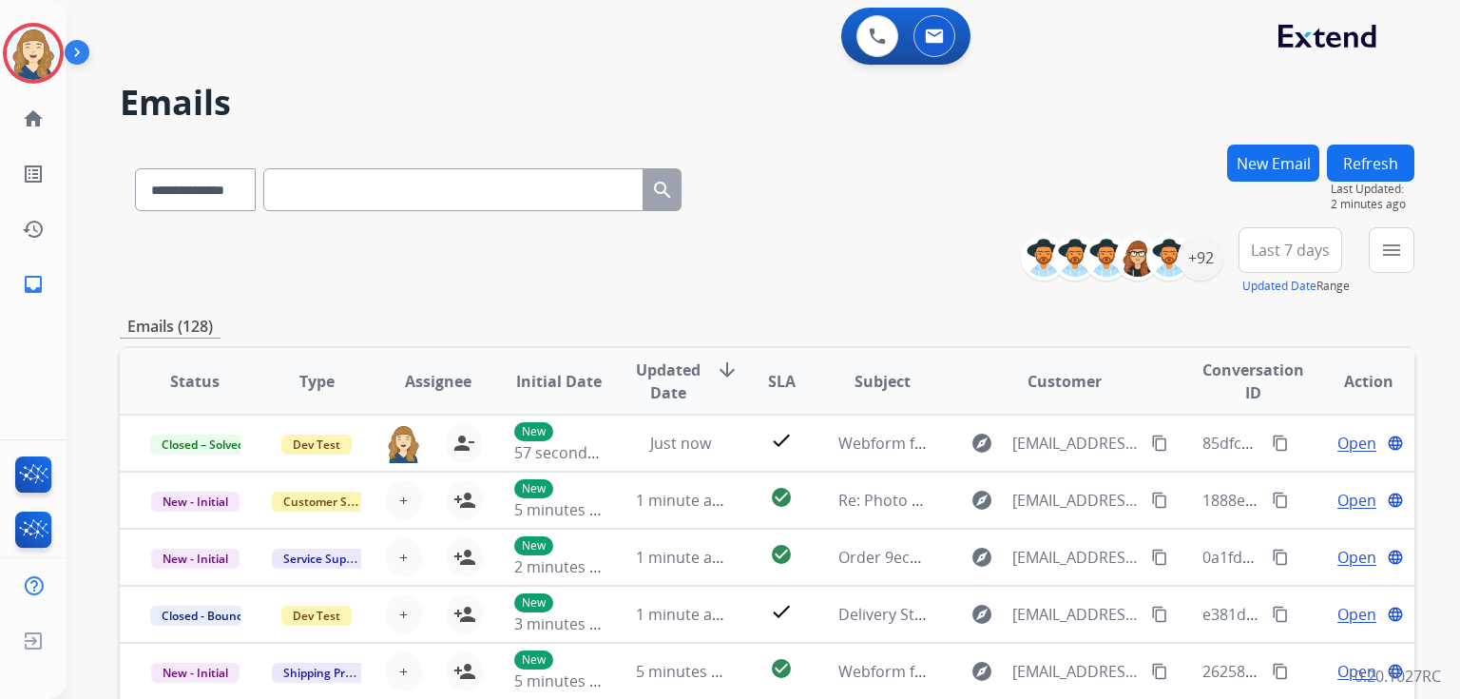
click at [1379, 166] on button "Refresh" at bounding box center [1370, 163] width 87 height 37
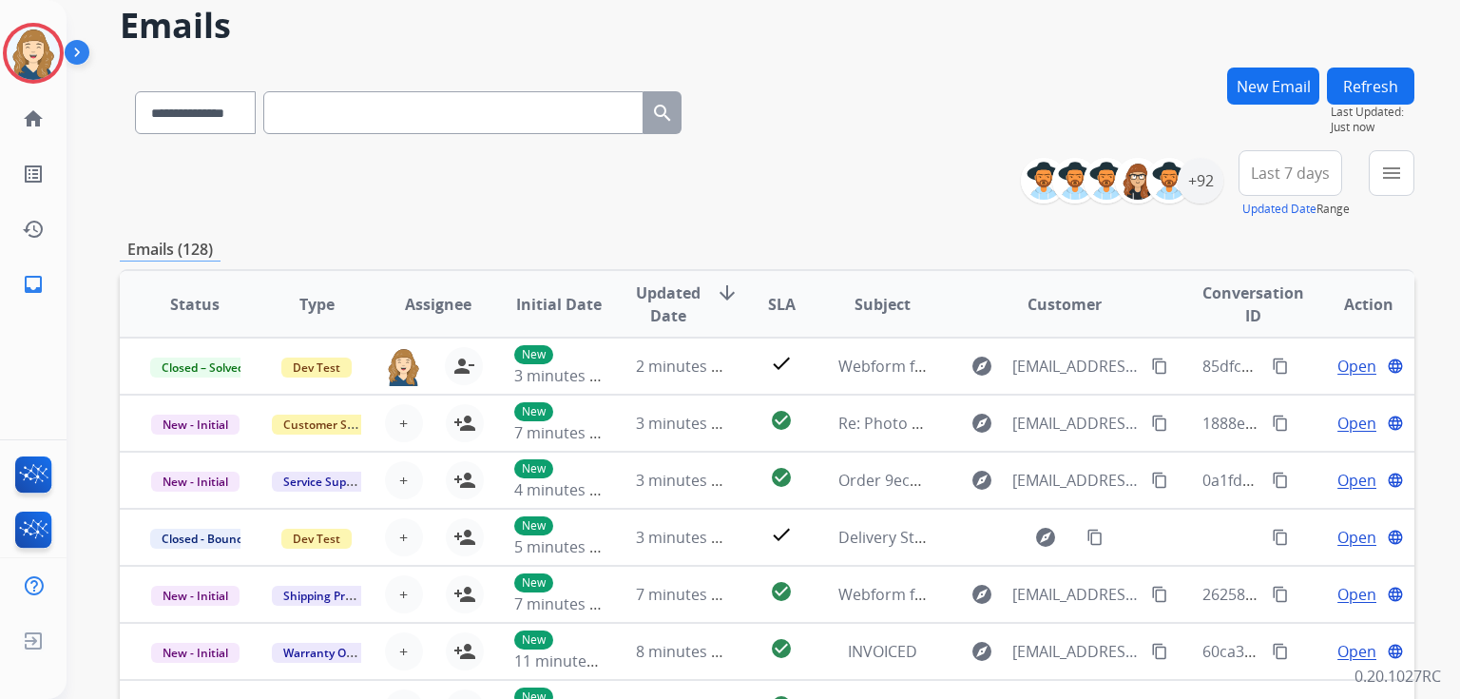
scroll to position [78, 0]
click at [1369, 81] on button "Refresh" at bounding box center [1370, 85] width 87 height 37
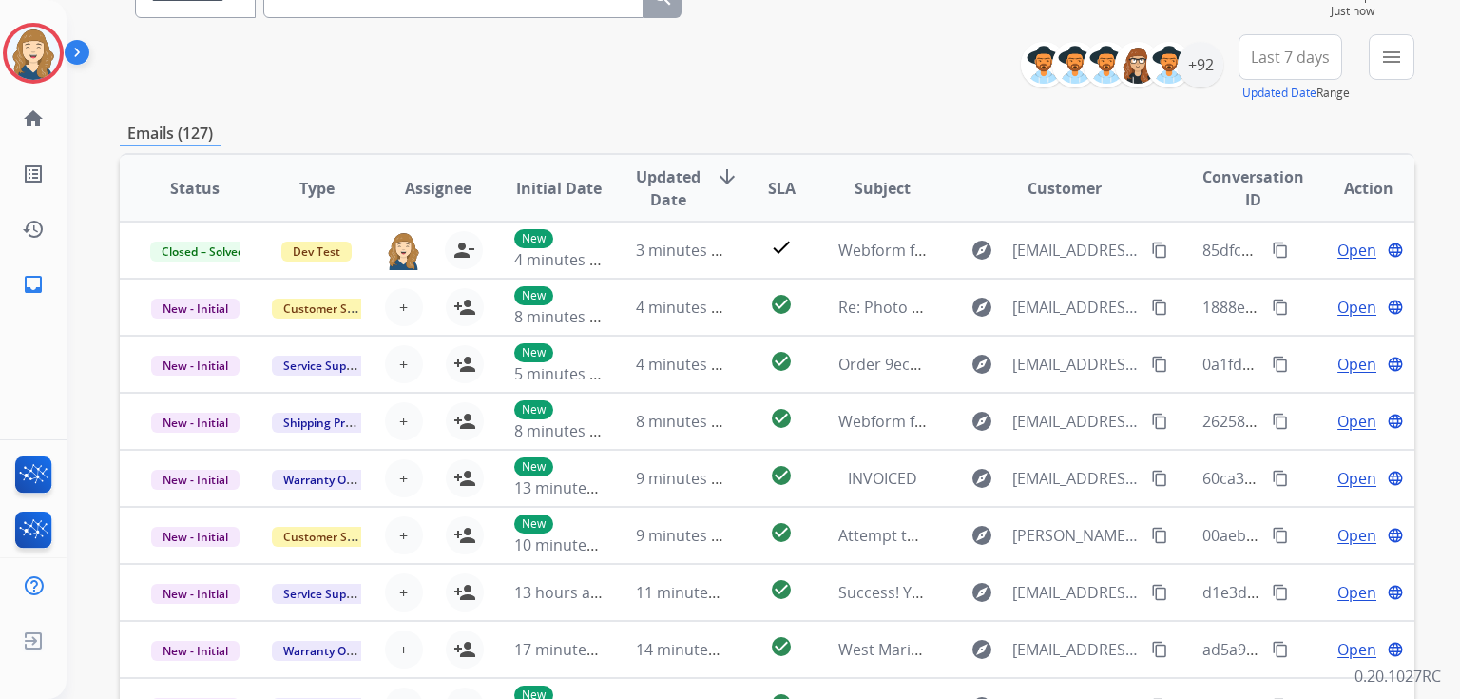
scroll to position [186, 0]
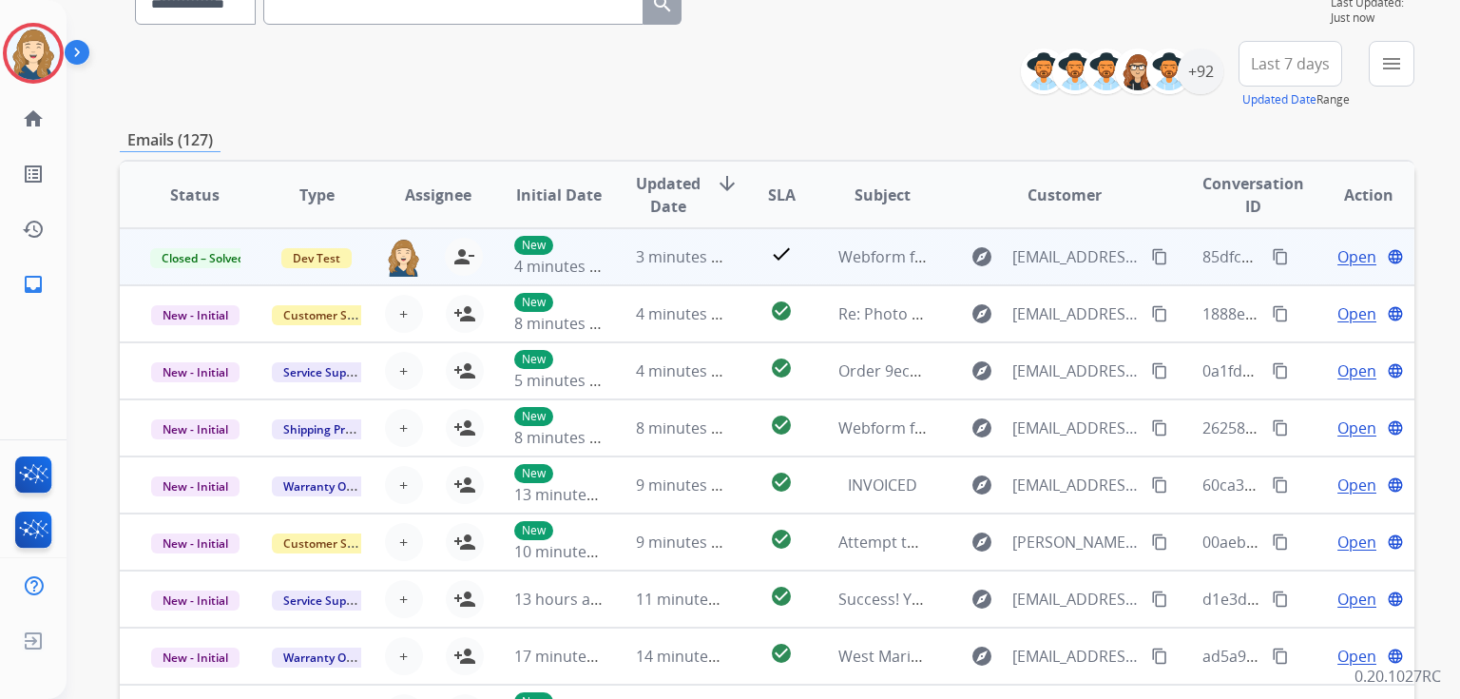
click at [1349, 254] on span "Open" at bounding box center [1357, 256] width 39 height 23
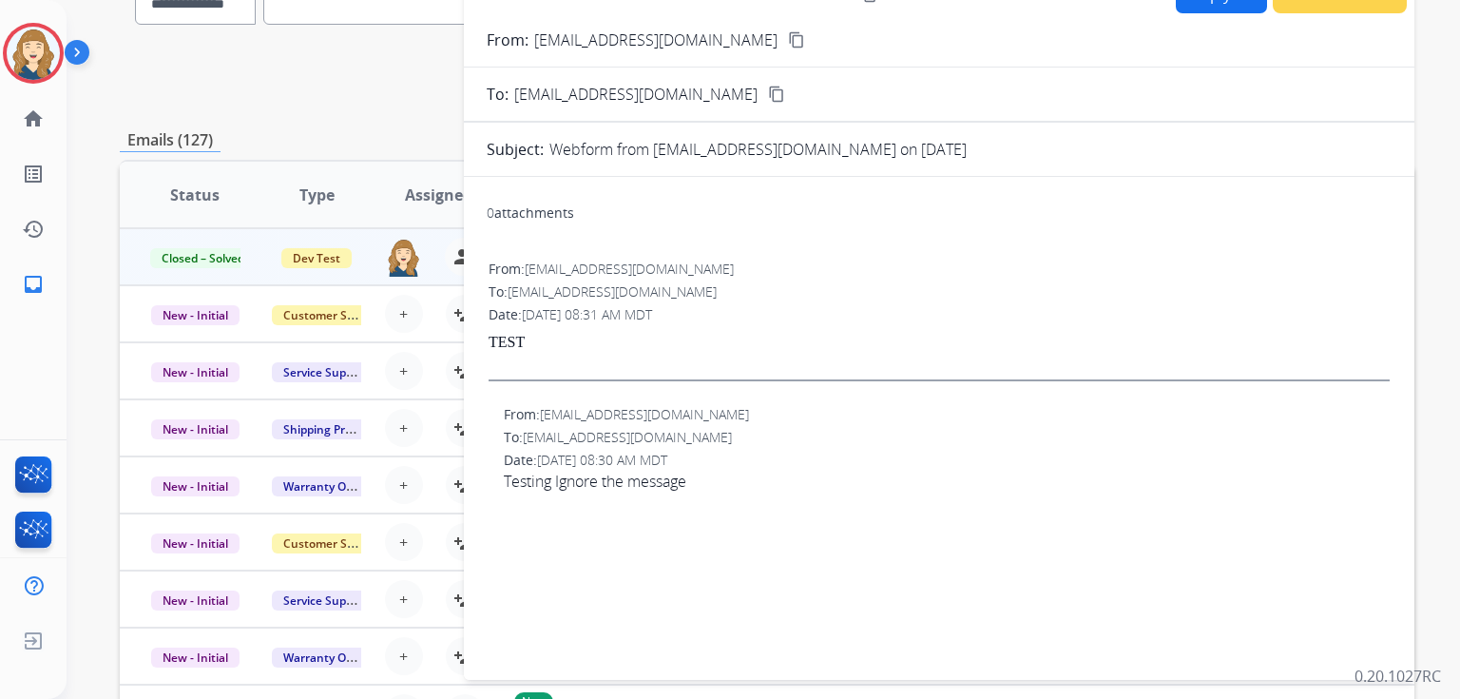
scroll to position [0, 0]
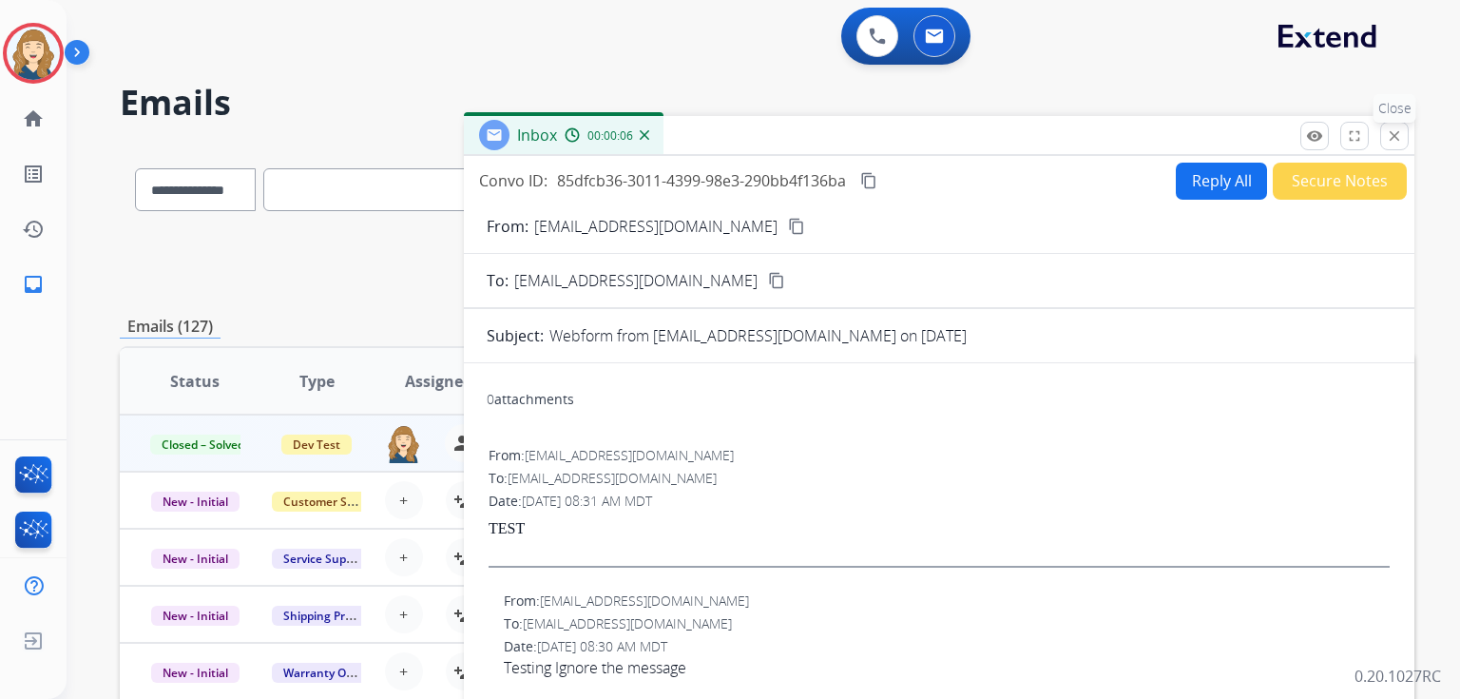
click at [1396, 137] on mat-icon "close" at bounding box center [1394, 135] width 17 height 17
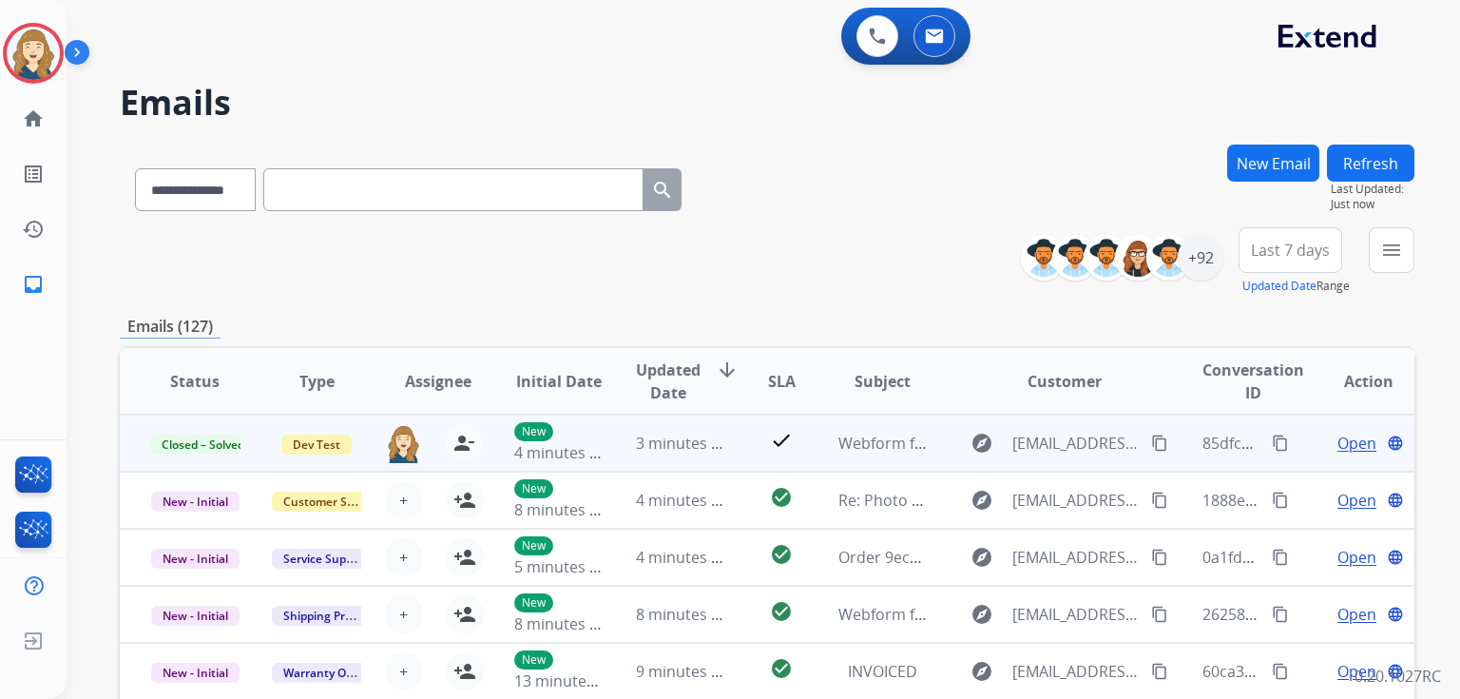
click at [1272, 438] on mat-icon "content_copy" at bounding box center [1280, 442] width 17 height 17
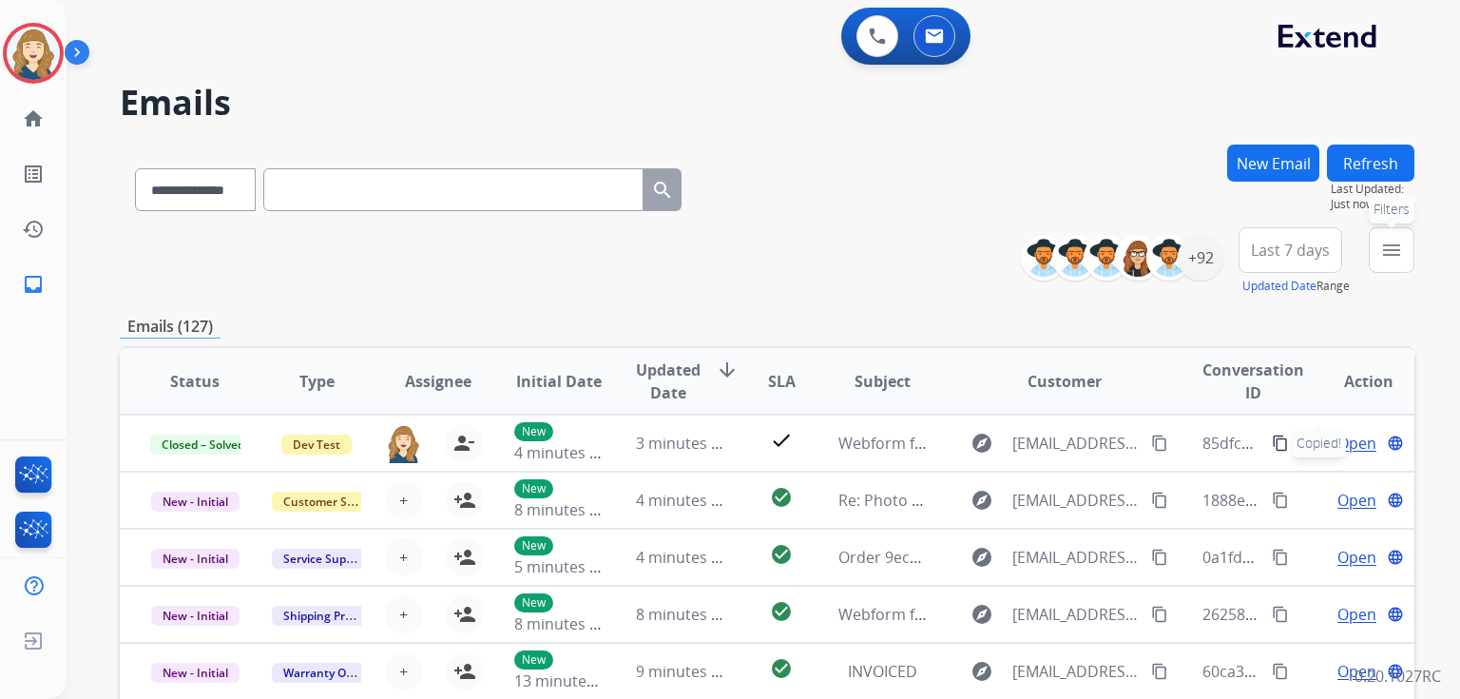
click at [1390, 245] on mat-icon "menu" at bounding box center [1391, 250] width 23 height 23
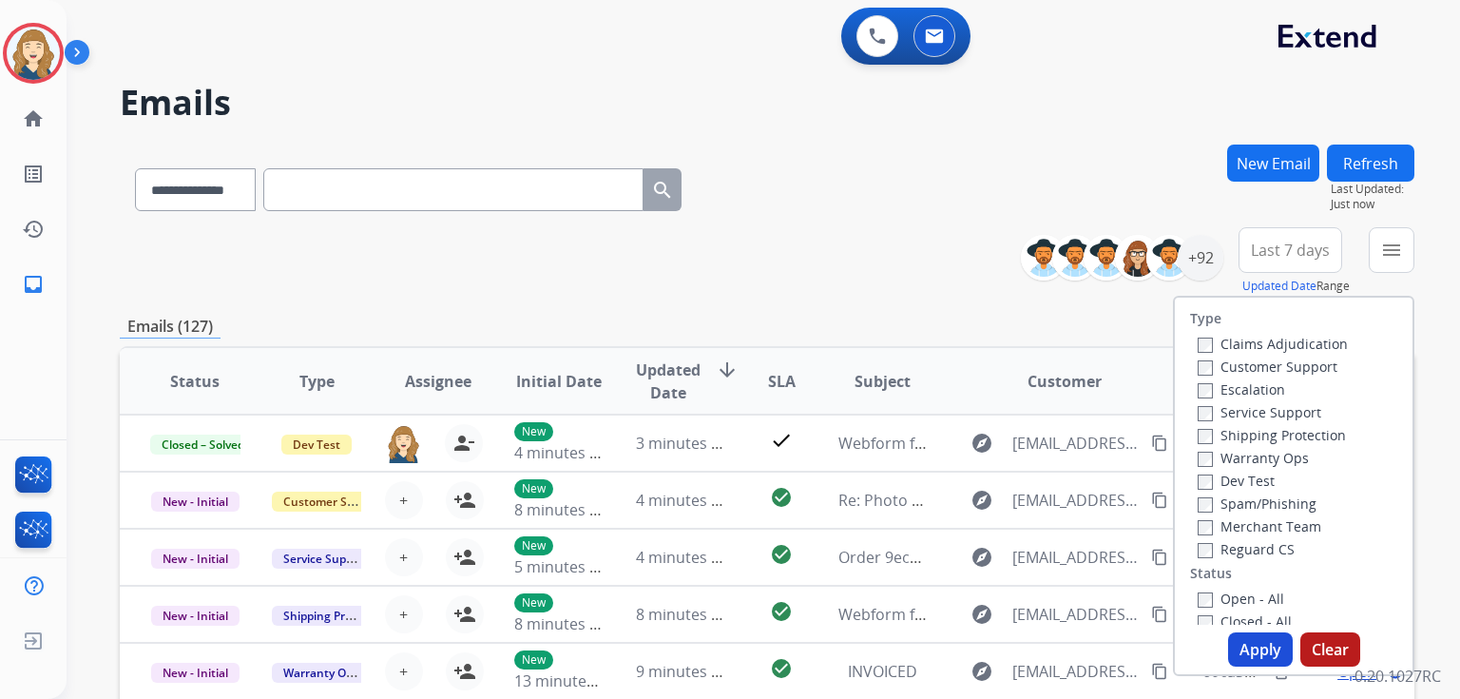
click at [1262, 480] on label "Dev Test" at bounding box center [1236, 481] width 77 height 18
click at [1270, 642] on button "Apply" at bounding box center [1260, 649] width 65 height 34
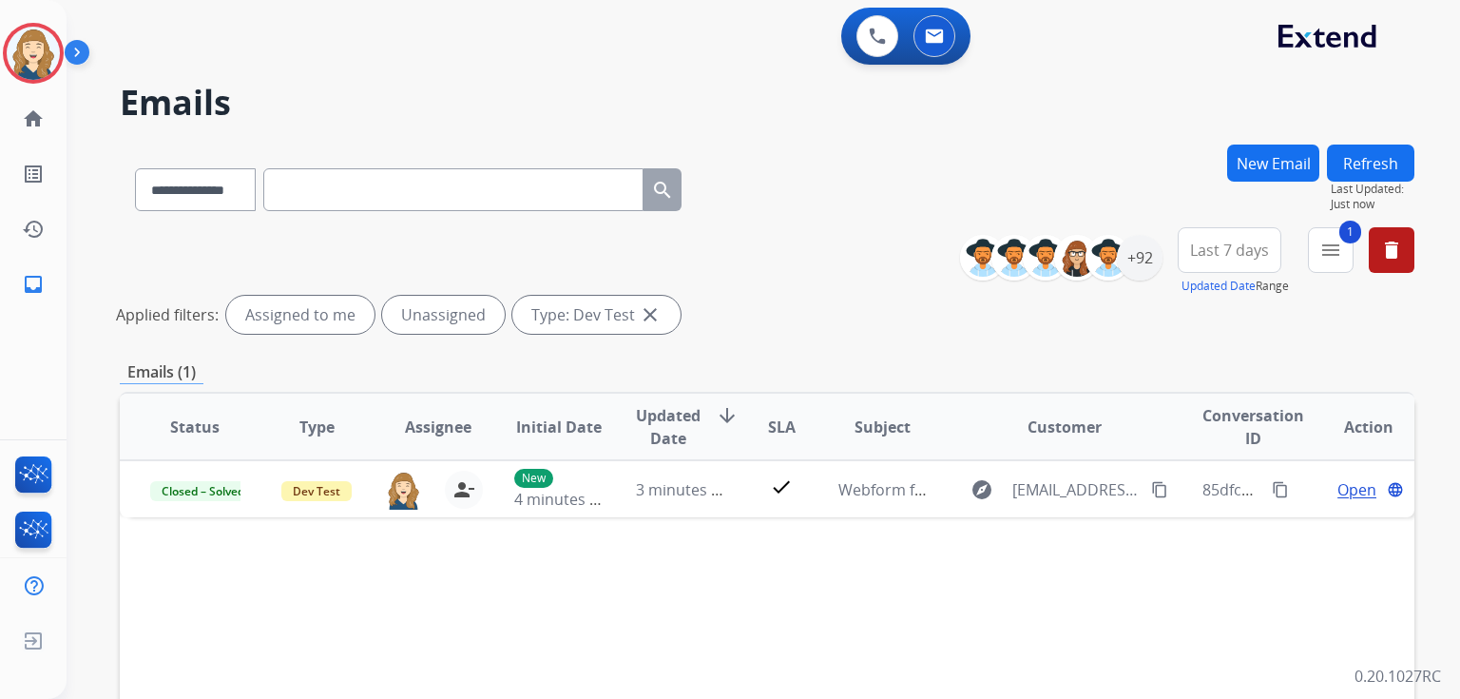
click at [1256, 248] on span "Last 7 days" at bounding box center [1229, 250] width 79 height 8
click at [1227, 478] on div "Last 90 days" at bounding box center [1223, 481] width 105 height 29
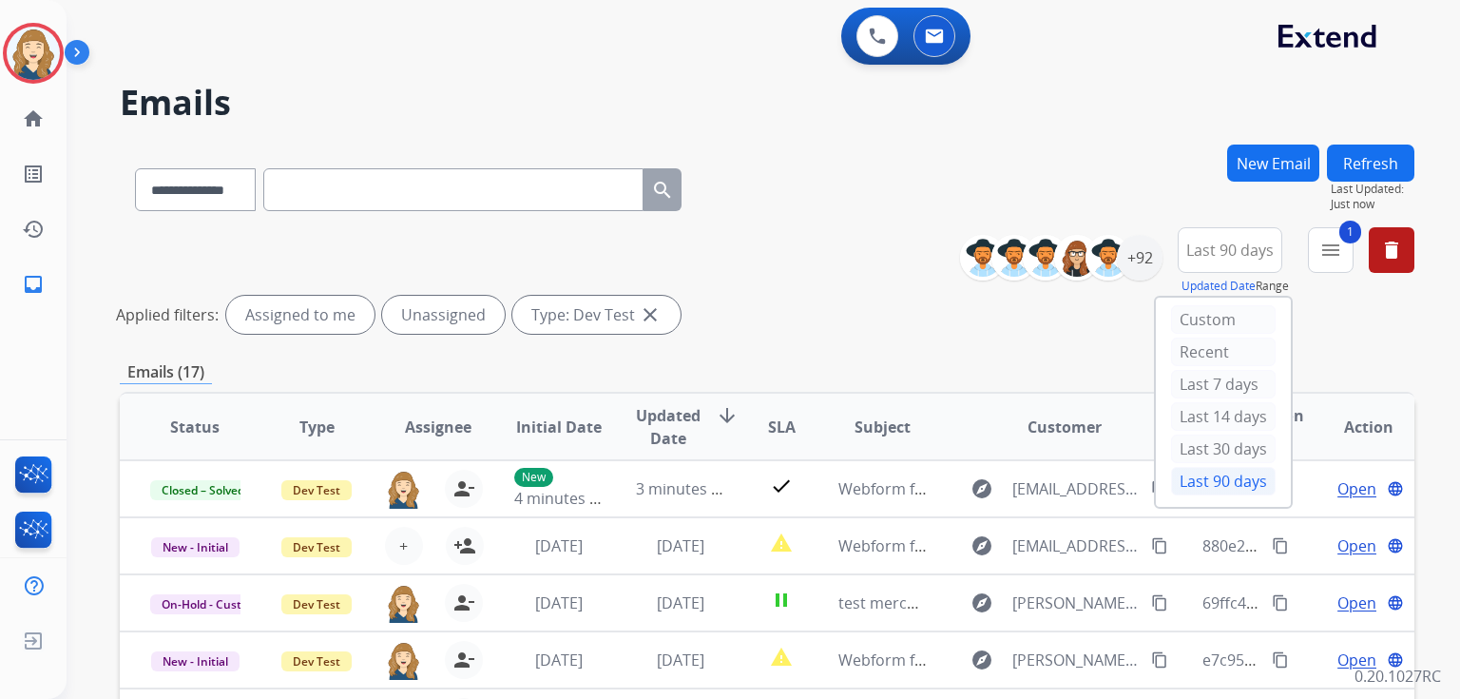
click at [864, 305] on div "Applied filters: Assigned to me Unassigned Type: Dev Test close" at bounding box center [763, 315] width 1295 height 38
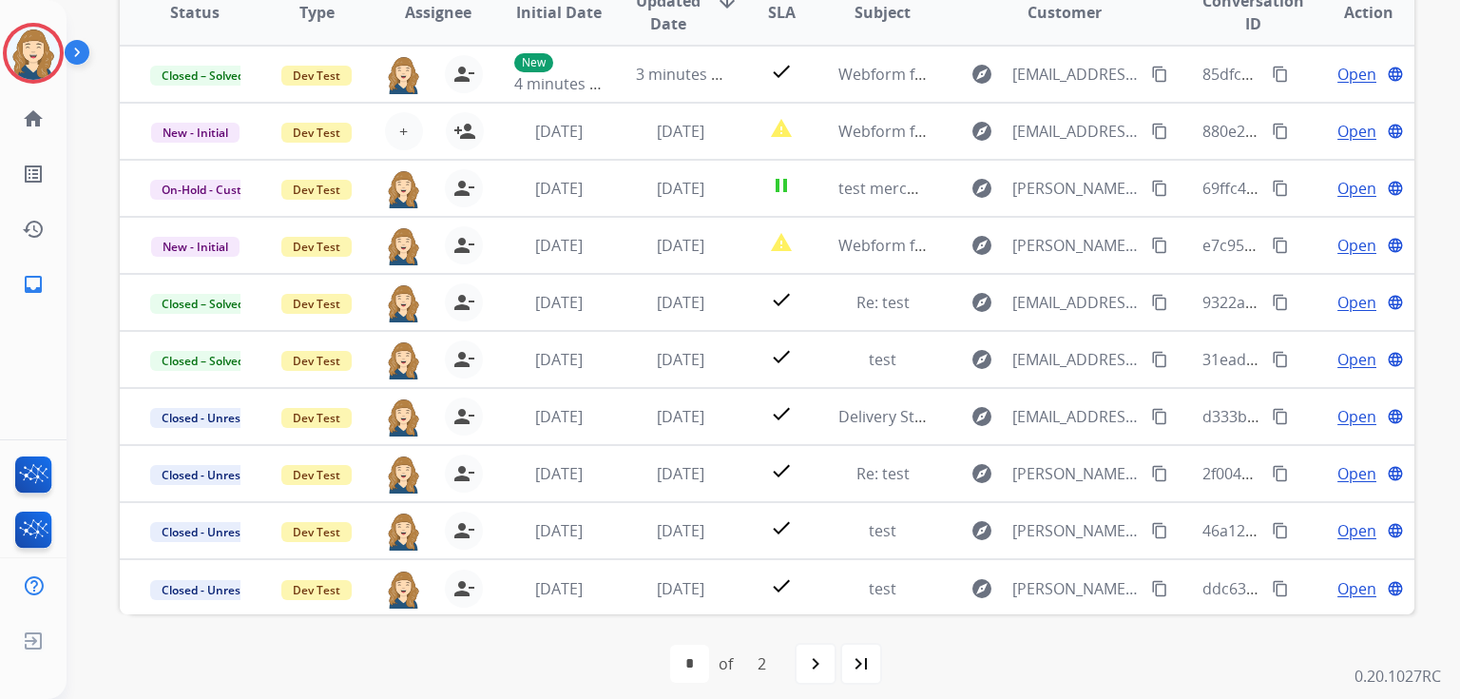
scroll to position [428, 0]
